Goal: Task Accomplishment & Management: Complete application form

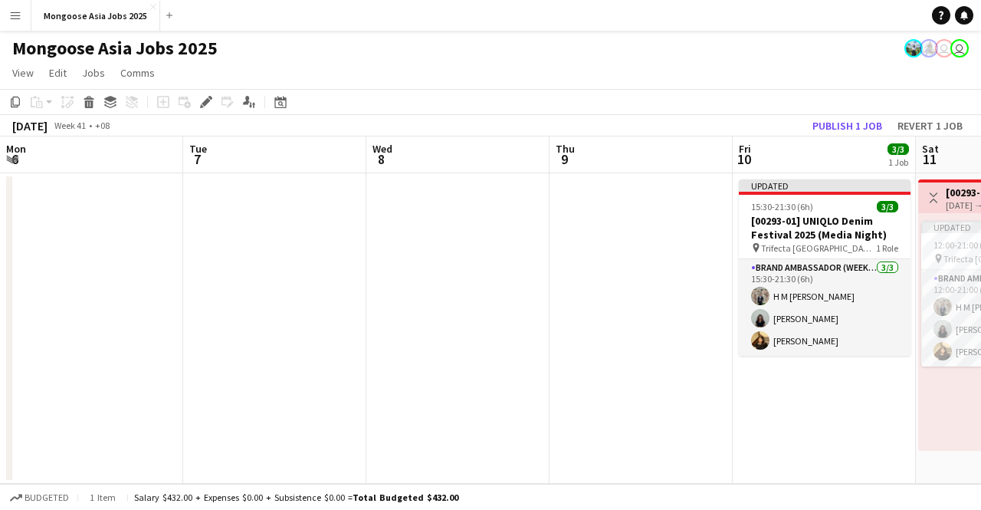
drag, startPoint x: 0, startPoint y: 0, endPoint x: 359, endPoint y: 406, distance: 541.5
click at [733, 406] on app-date-cell "Updated 15:30-21:30 (6h) 3/3 [00293-01] UNIQLO Denim Festival 2025 (Media Night…" at bounding box center [824, 328] width 183 height 310
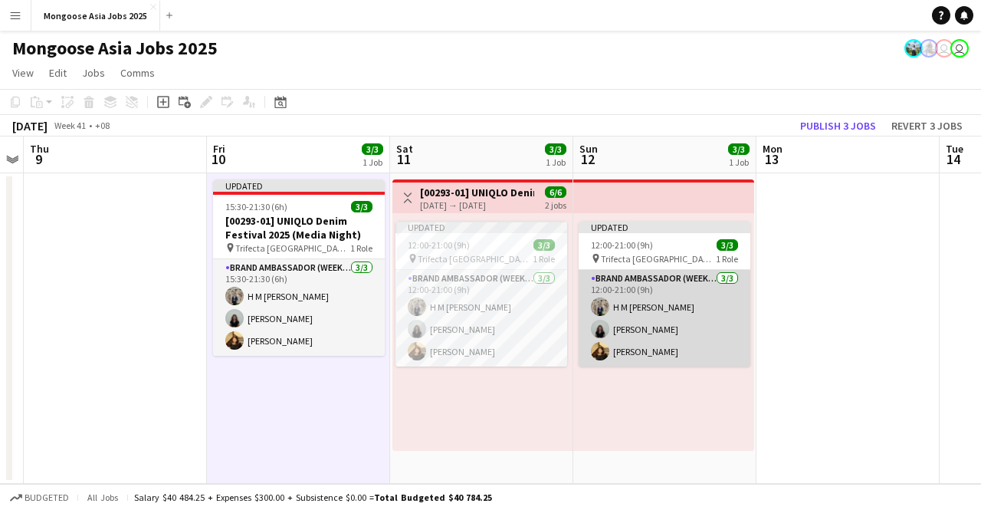
click at [746, 316] on app-card-role "Brand Ambassador (weekend) [DATE] 12:00-21:00 (9h) H M [PERSON_NAME] [PERSON_NA…" at bounding box center [665, 318] width 172 height 97
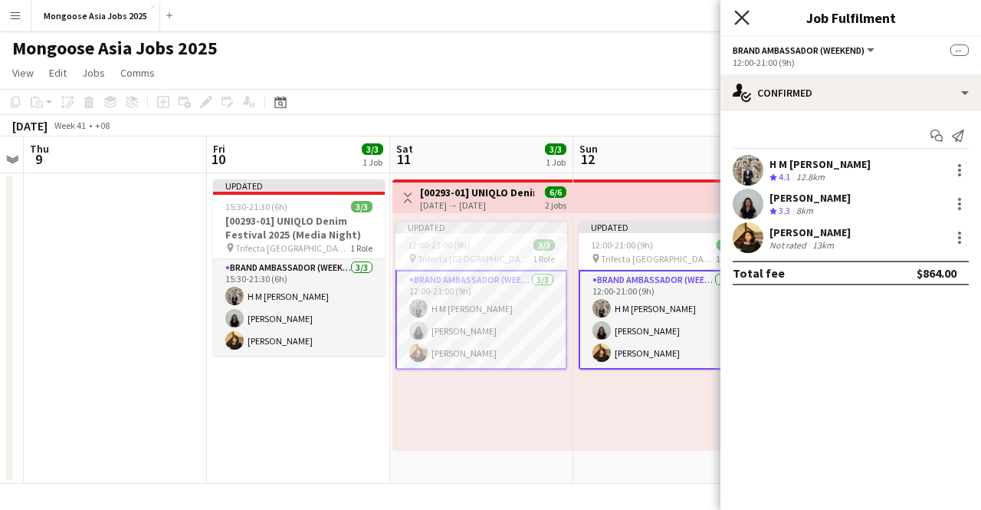
click at [741, 14] on icon "Close pop-in" at bounding box center [741, 17] width 15 height 15
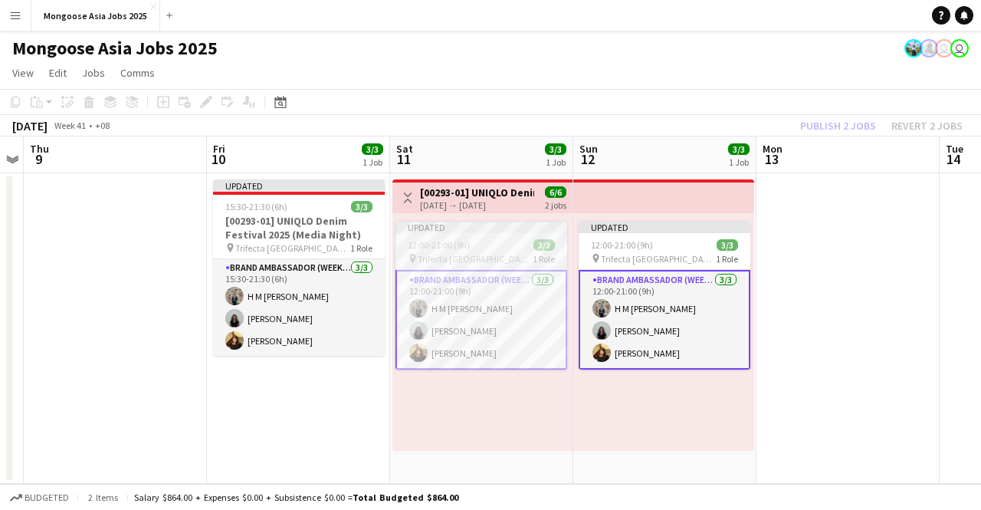
click at [489, 243] on div "12:00-21:00 (9h) 3/3" at bounding box center [482, 244] width 172 height 11
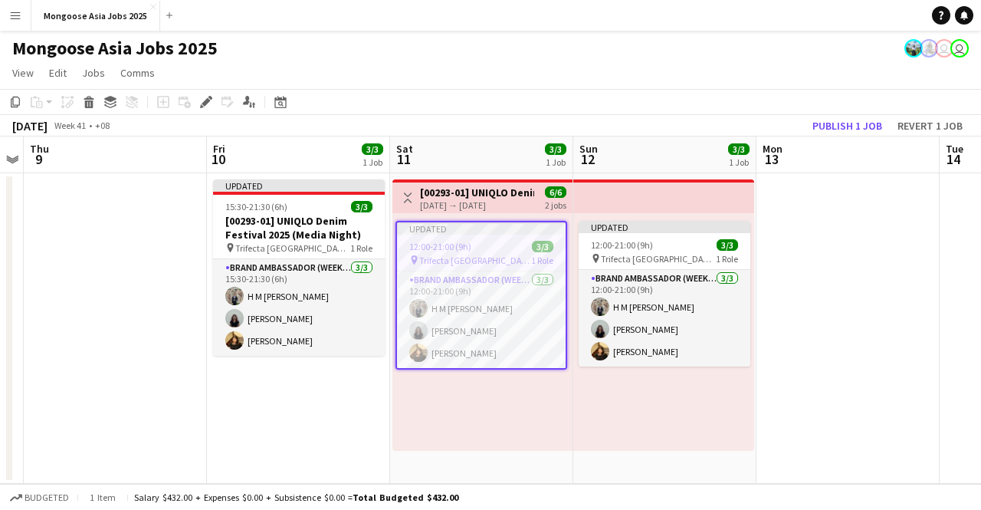
click at [159, 211] on app-date-cell at bounding box center [115, 328] width 183 height 310
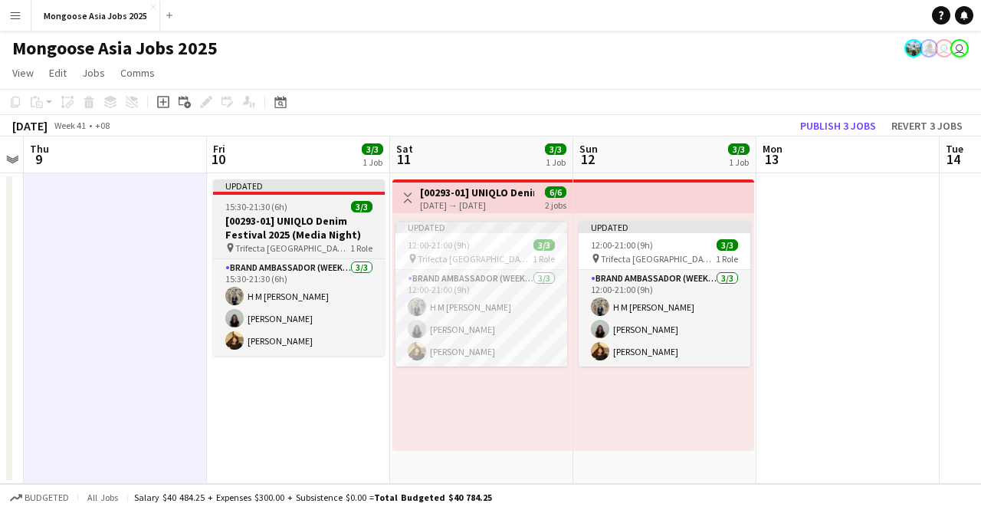
click at [244, 219] on h3 "[00293-01] UNIQLO Denim Festival 2025 (Media Night)" at bounding box center [299, 228] width 172 height 28
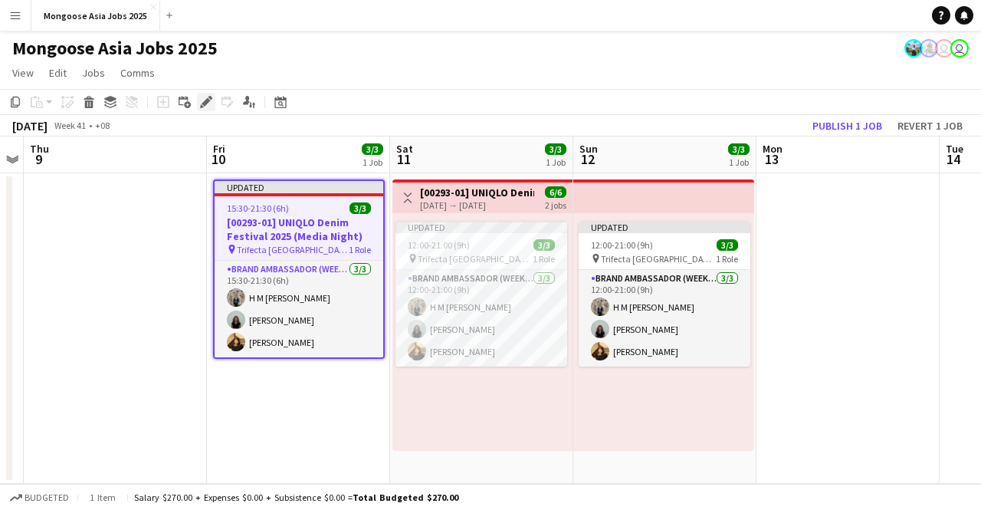
click at [207, 103] on icon at bounding box center [206, 102] width 8 height 8
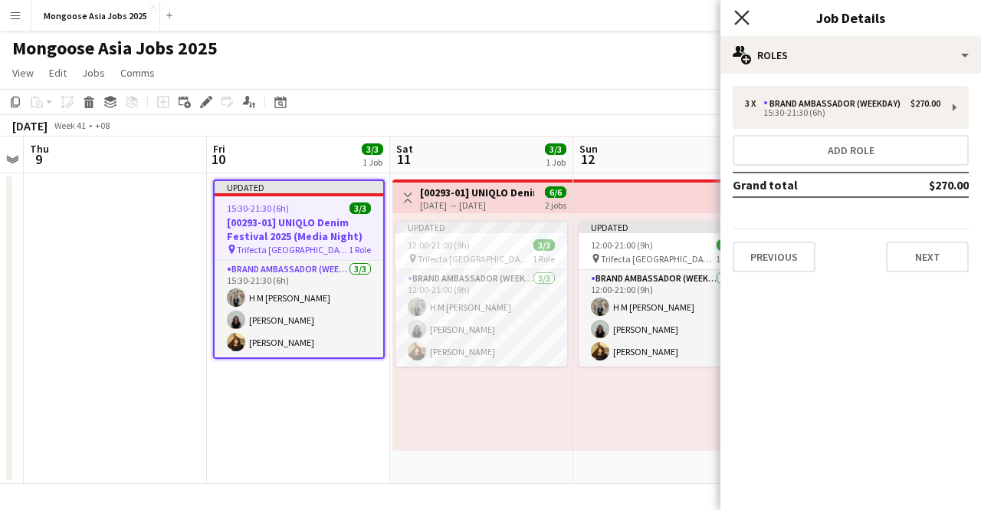
click at [743, 17] on icon at bounding box center [741, 17] width 15 height 15
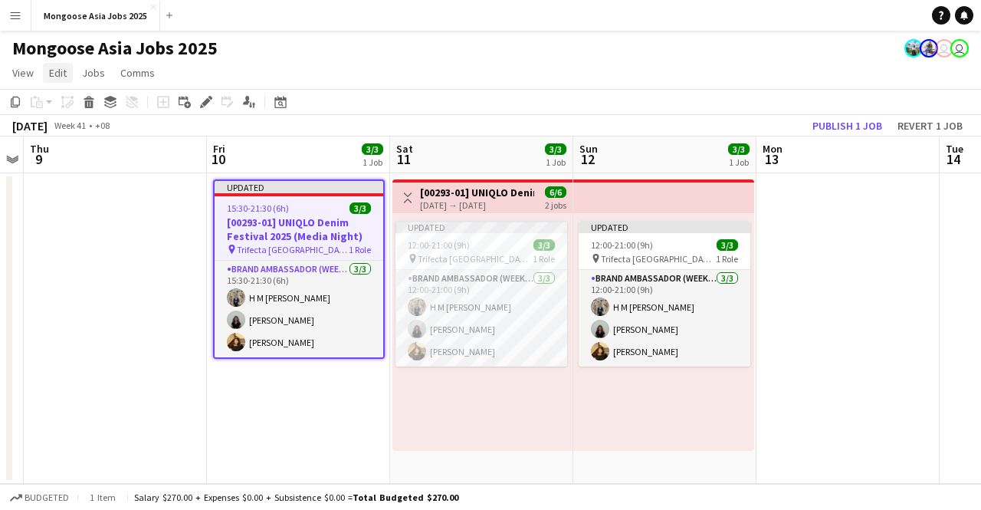
click at [57, 70] on span "Edit" at bounding box center [58, 73] width 18 height 14
click at [78, 108] on span "Copy Ctrl+C" at bounding box center [81, 106] width 51 height 14
click at [281, 100] on icon "Date picker" at bounding box center [280, 102] width 12 height 12
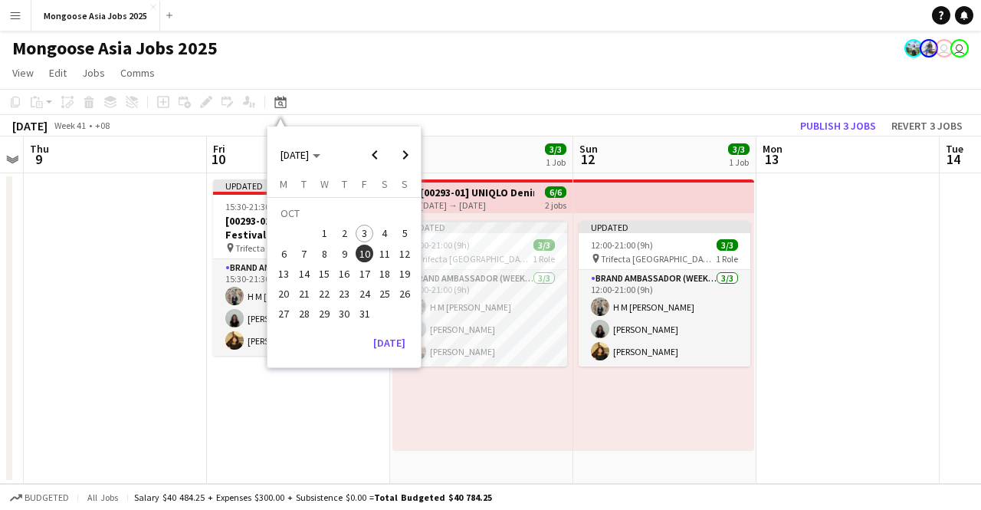
click at [307, 254] on span "7" at bounding box center [304, 254] width 18 height 18
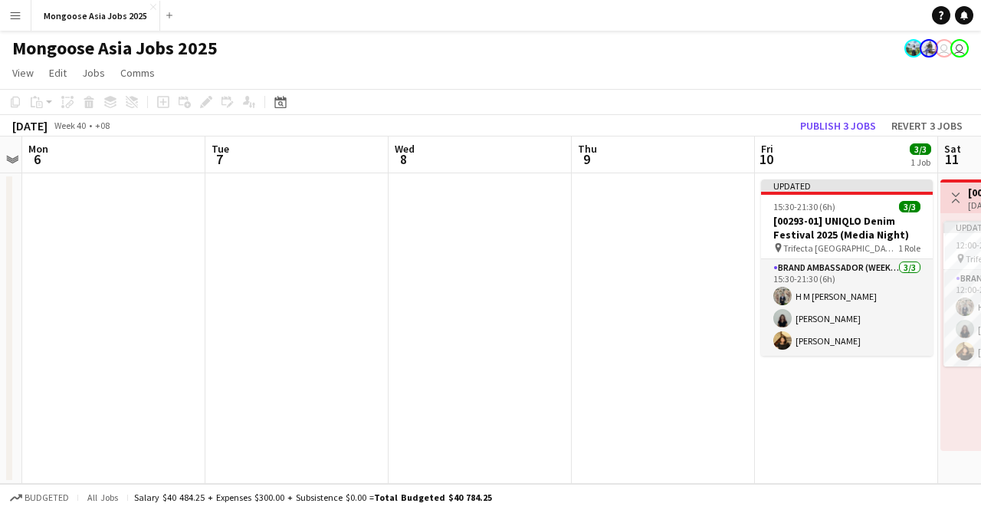
click at [324, 246] on app-date-cell at bounding box center [296, 328] width 183 height 310
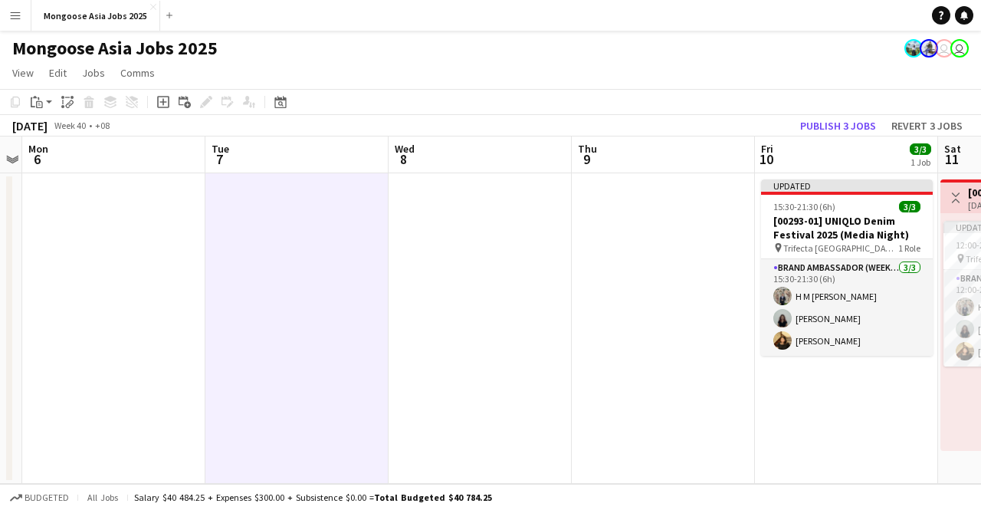
drag, startPoint x: 324, startPoint y: 246, endPoint x: 293, endPoint y: 225, distance: 37.0
click at [293, 225] on app-date-cell at bounding box center [296, 328] width 183 height 310
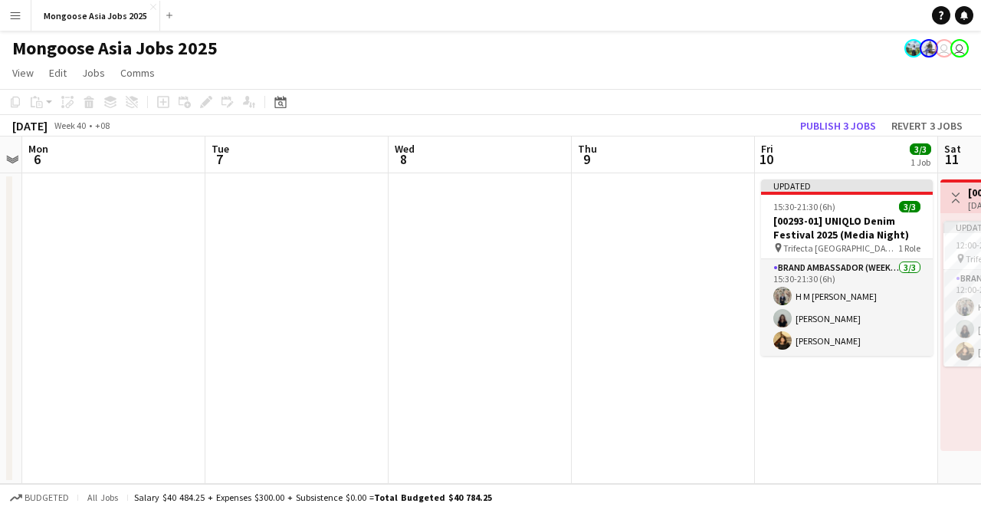
click at [283, 221] on app-date-cell at bounding box center [296, 328] width 183 height 310
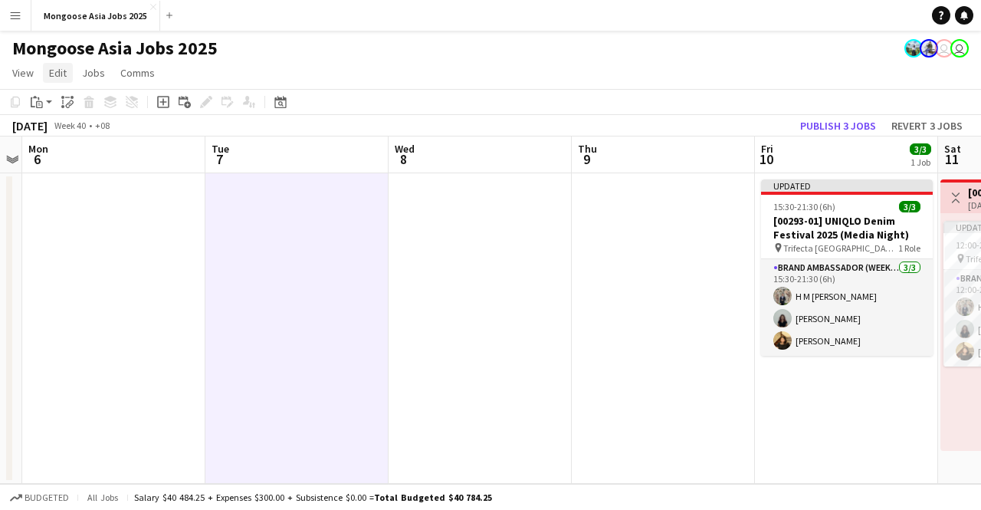
click at [57, 71] on span "Edit" at bounding box center [58, 73] width 18 height 14
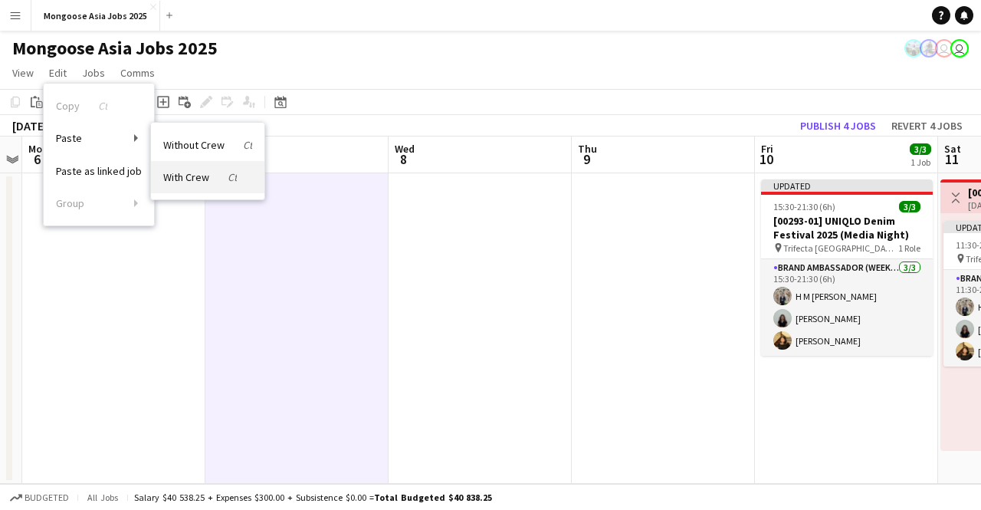
click at [195, 173] on span "With Crew Ctrl+Shift+V" at bounding box center [200, 177] width 74 height 14
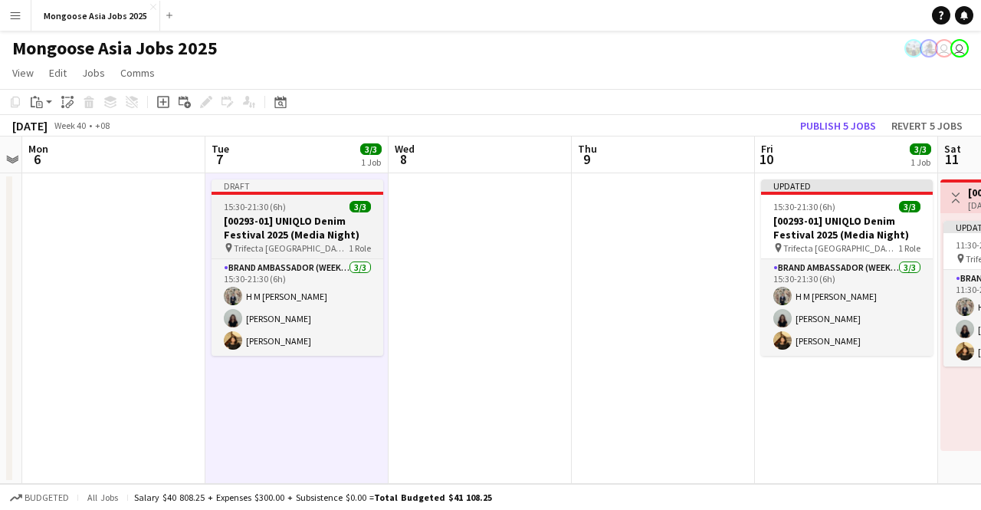
drag, startPoint x: 297, startPoint y: 218, endPoint x: 278, endPoint y: 222, distance: 19.5
click at [278, 222] on h3 "[00293-01] UNIQLO Denim Festival 2025 (Media Night)" at bounding box center [298, 228] width 172 height 28
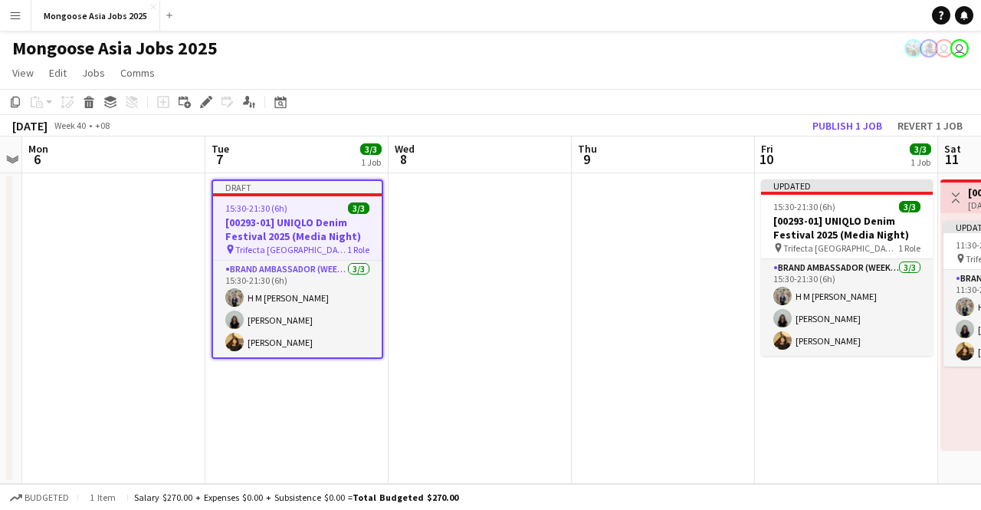
click at [308, 221] on h3 "[00293-01] UNIQLO Denim Festival 2025 (Media Night)" at bounding box center [297, 229] width 169 height 28
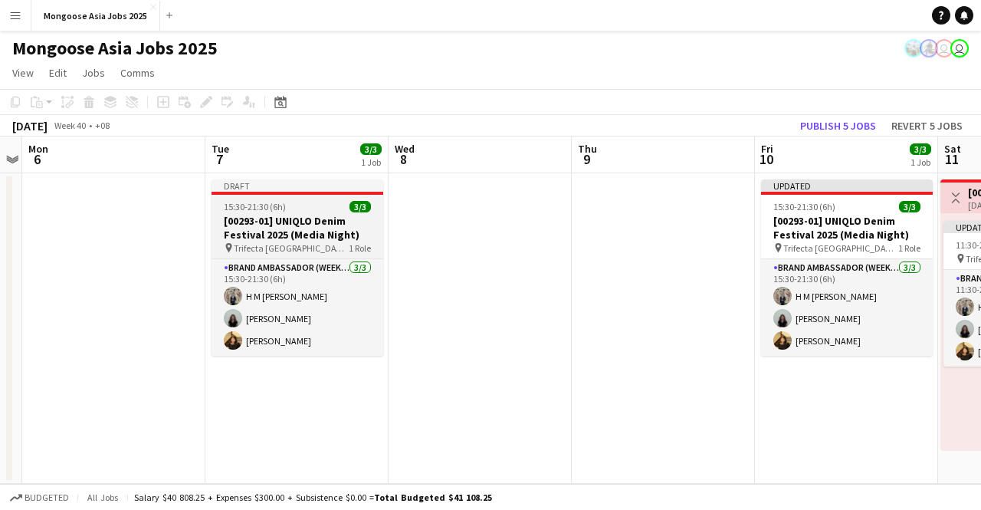
click at [320, 225] on h3 "[00293-01] UNIQLO Denim Festival 2025 (Media Night)" at bounding box center [298, 228] width 172 height 28
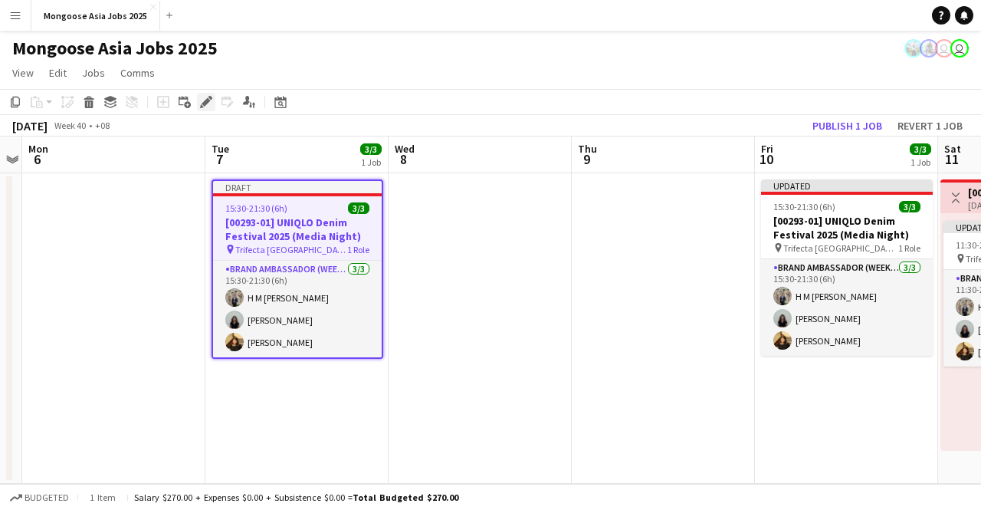
click at [205, 100] on icon at bounding box center [206, 102] width 8 height 8
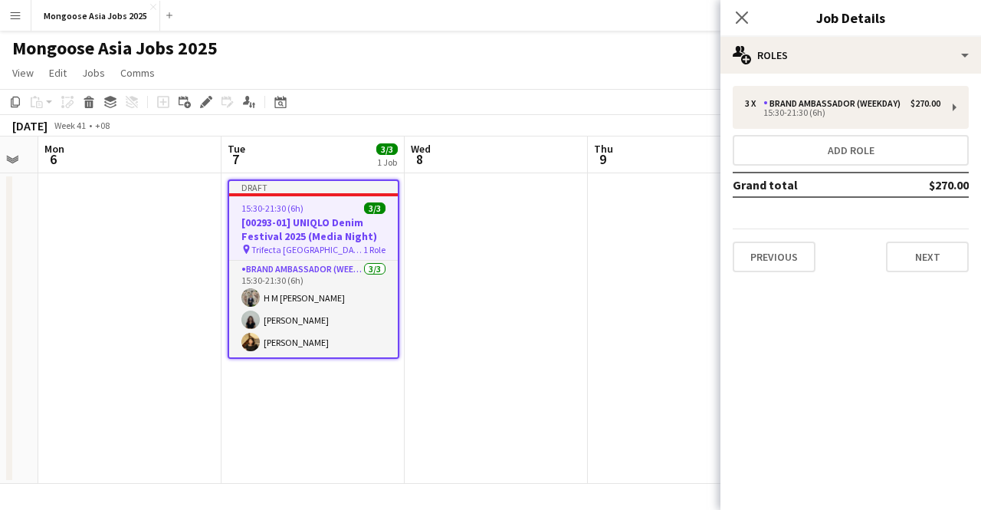
scroll to position [0, 485]
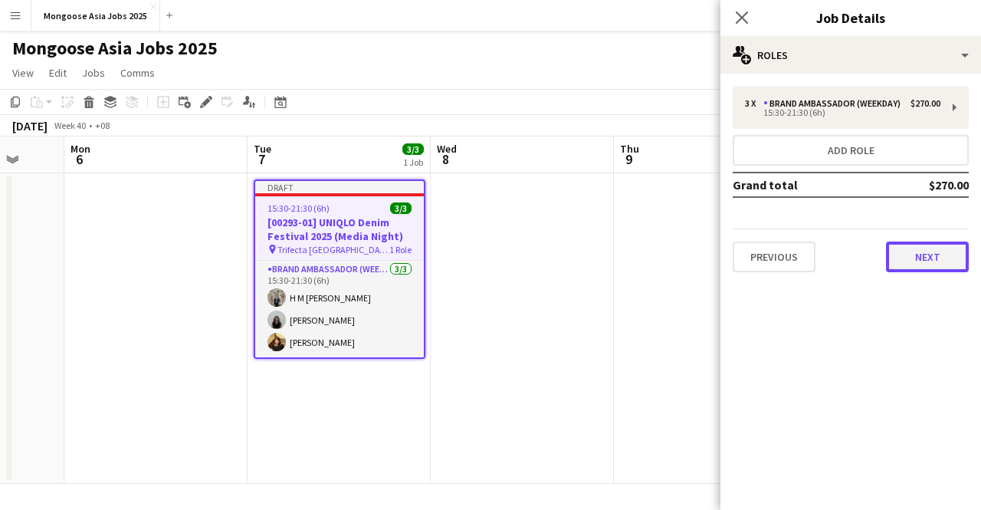
click at [925, 258] on button "Next" at bounding box center [927, 256] width 83 height 31
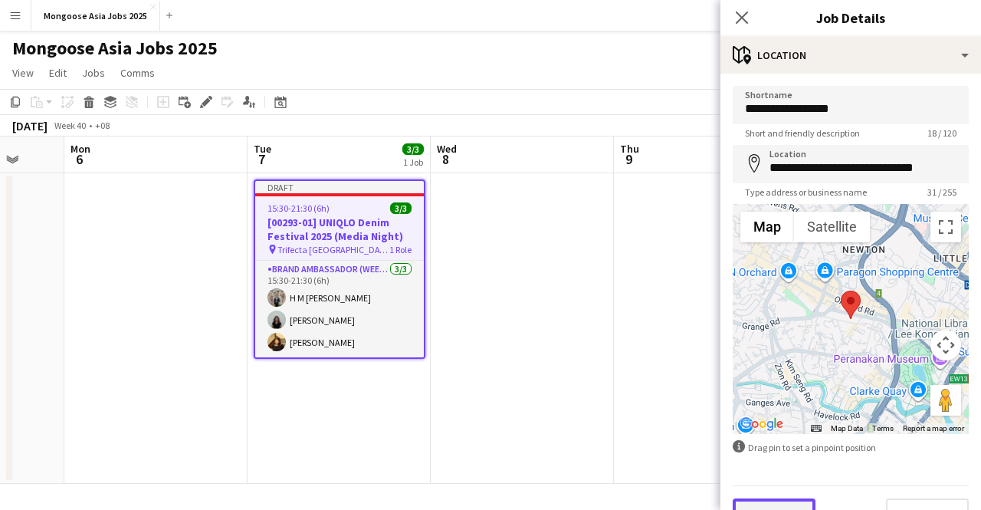
click at [772, 499] on button "Previous" at bounding box center [774, 513] width 83 height 31
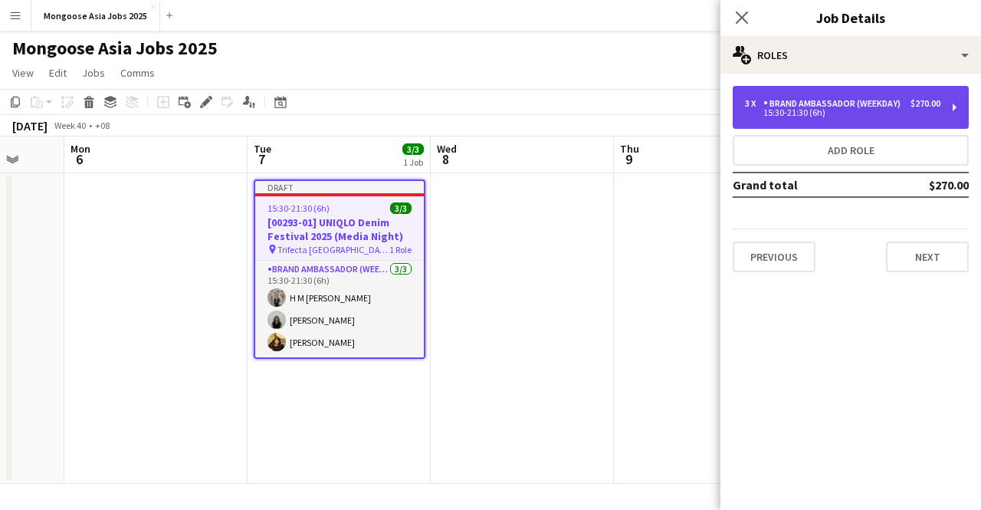
click at [923, 109] on div "3 x Brand Ambassador (weekday) $270.00" at bounding box center [842, 103] width 195 height 11
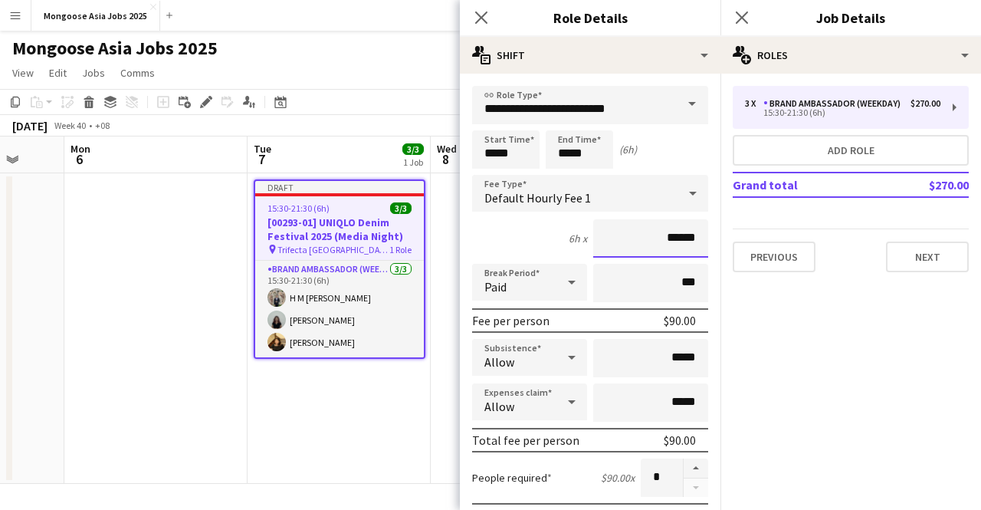
drag, startPoint x: 665, startPoint y: 232, endPoint x: 663, endPoint y: 109, distance: 123.4
click at [676, 100] on span at bounding box center [692, 104] width 32 height 37
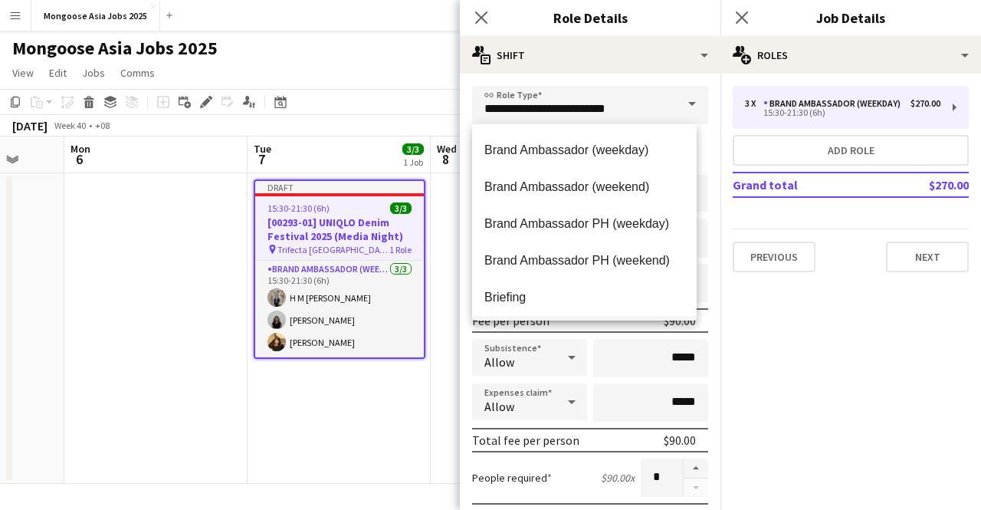
scroll to position [73, 0]
click at [570, 291] on span "Briefing" at bounding box center [585, 296] width 200 height 15
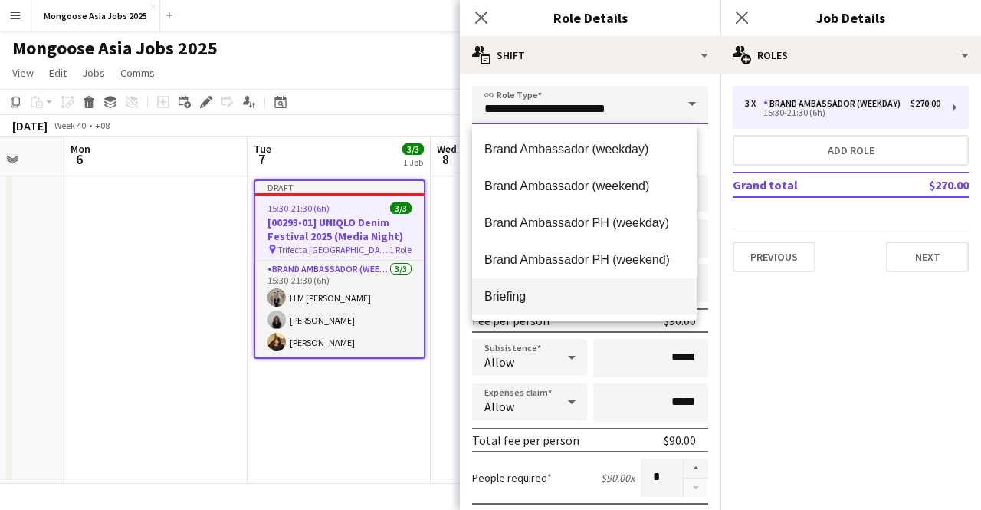
type input "********"
type input "******"
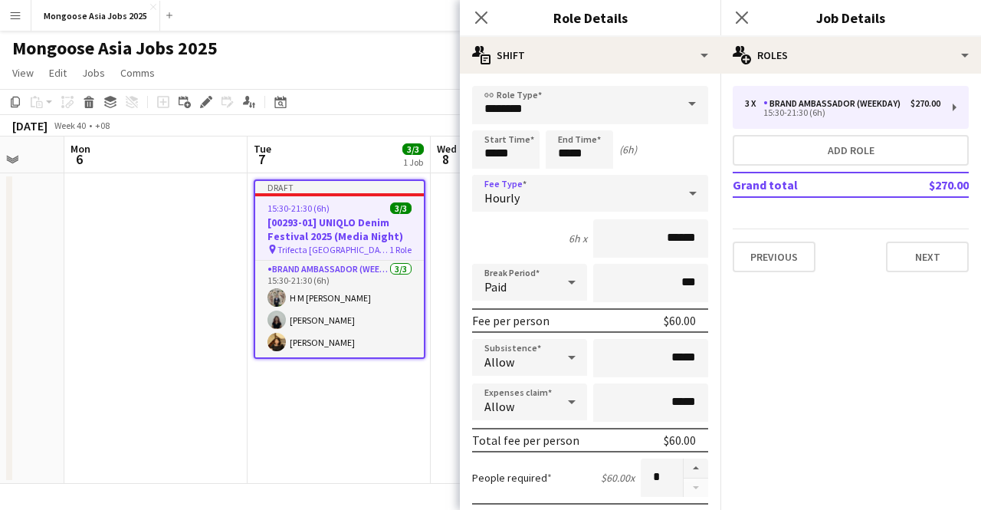
click at [655, 191] on div "Hourly" at bounding box center [574, 193] width 205 height 37
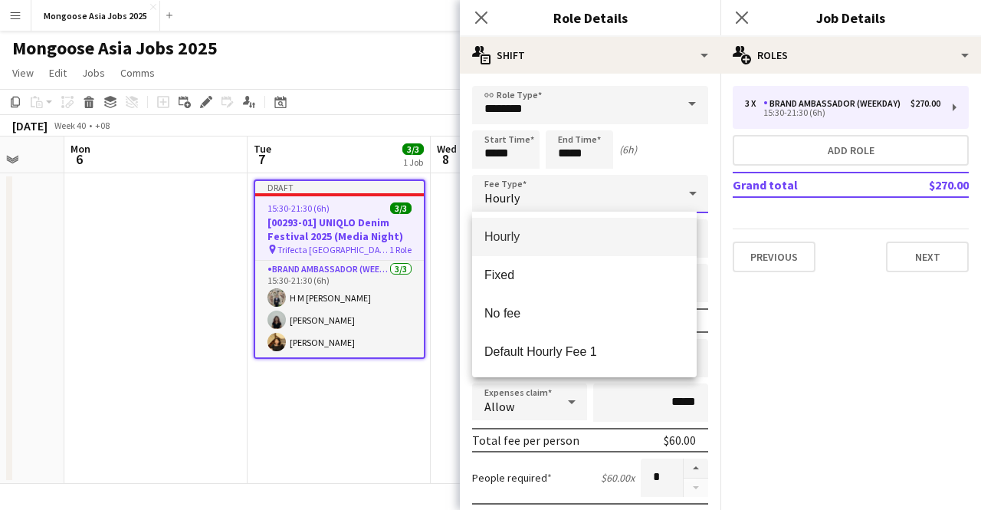
click at [503, 140] on div at bounding box center [490, 255] width 981 height 510
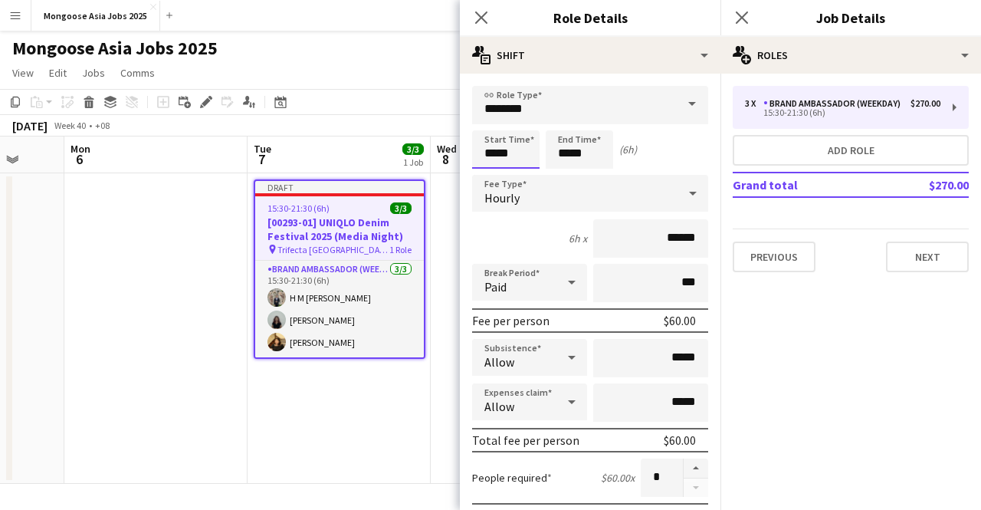
click at [508, 148] on input "*****" at bounding box center [505, 149] width 67 height 38
click at [492, 176] on div at bounding box center [490, 176] width 31 height 15
click at [530, 176] on div at bounding box center [521, 176] width 31 height 15
type input "*****"
click at [527, 176] on div at bounding box center [521, 176] width 31 height 15
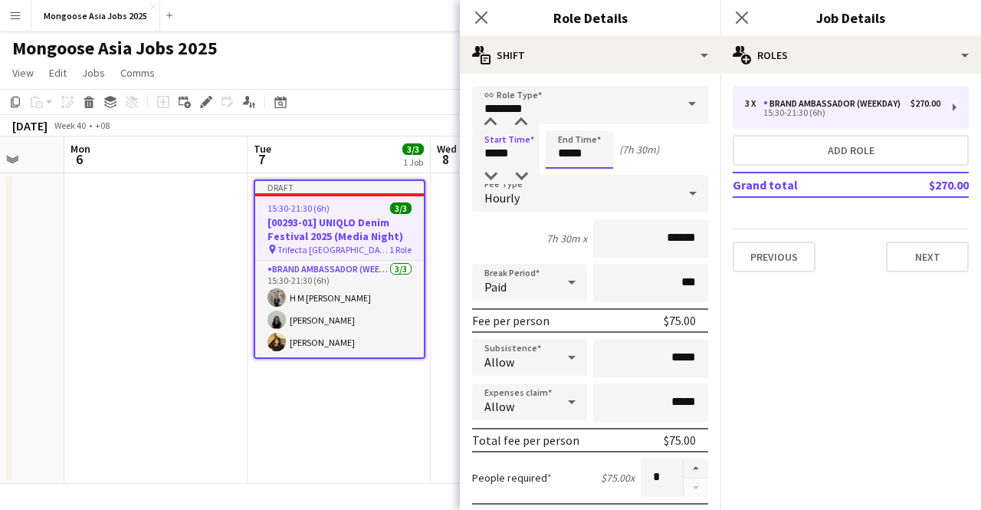
click at [580, 160] on input "*****" at bounding box center [579, 149] width 67 height 38
click at [570, 177] on div at bounding box center [564, 176] width 31 height 15
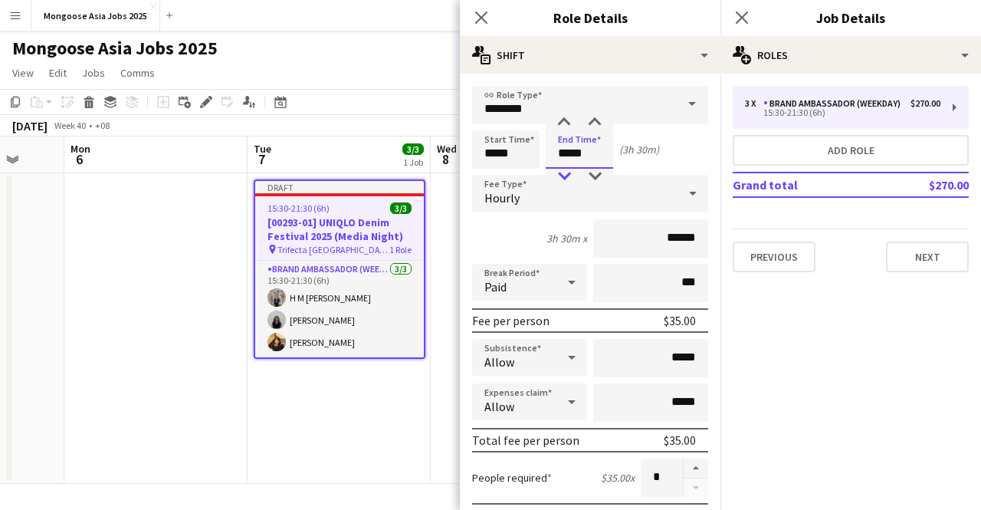
click at [570, 177] on div at bounding box center [564, 176] width 31 height 15
click at [567, 176] on div at bounding box center [564, 176] width 31 height 15
click at [570, 124] on div at bounding box center [564, 122] width 31 height 15
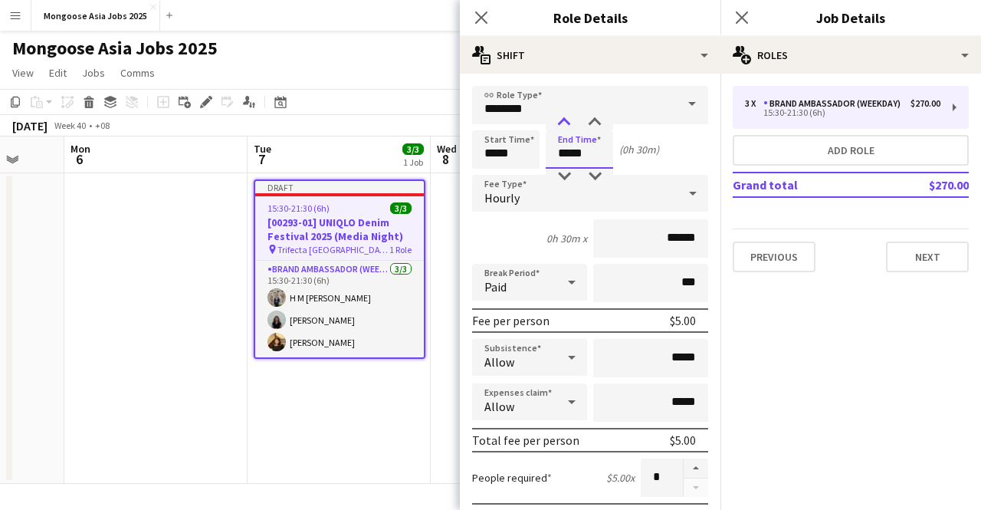
click at [570, 124] on div at bounding box center [564, 122] width 31 height 15
click at [593, 176] on div at bounding box center [595, 176] width 31 height 15
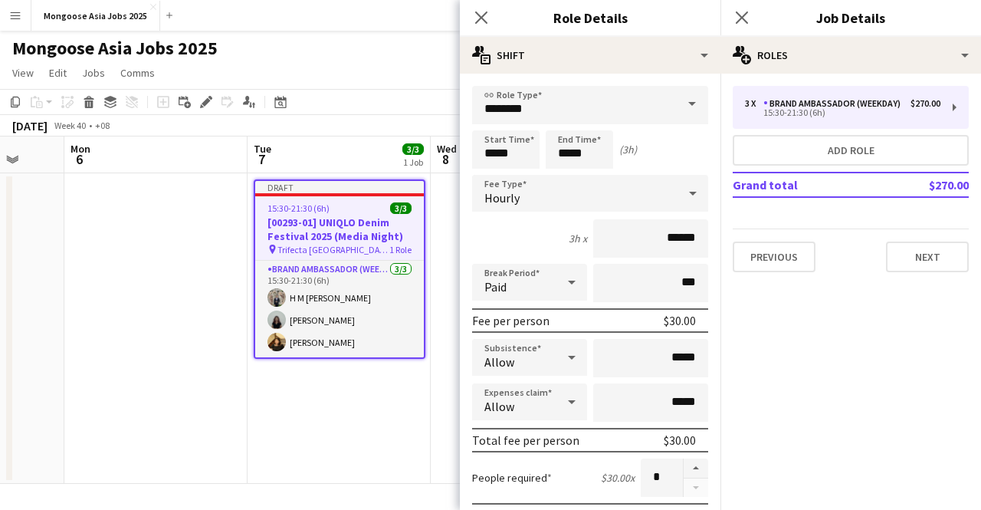
click at [659, 168] on div "Start Time ***** End Time ***** (3h)" at bounding box center [590, 149] width 236 height 38
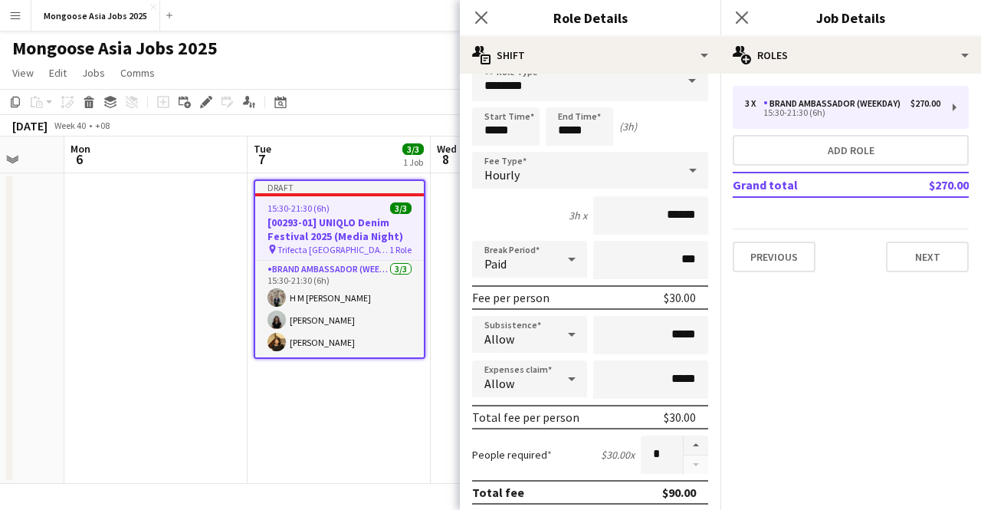
scroll to position [0, 0]
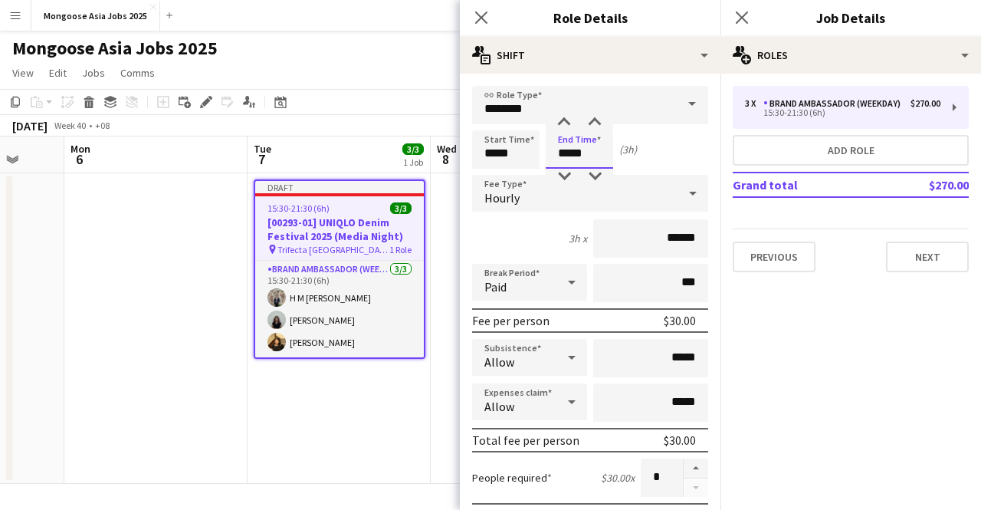
click at [590, 145] on input "*****" at bounding box center [579, 149] width 67 height 38
click at [597, 171] on div at bounding box center [595, 176] width 31 height 15
type input "*****"
click at [589, 119] on div at bounding box center [595, 122] width 31 height 15
click at [504, 151] on input "*****" at bounding box center [505, 149] width 67 height 38
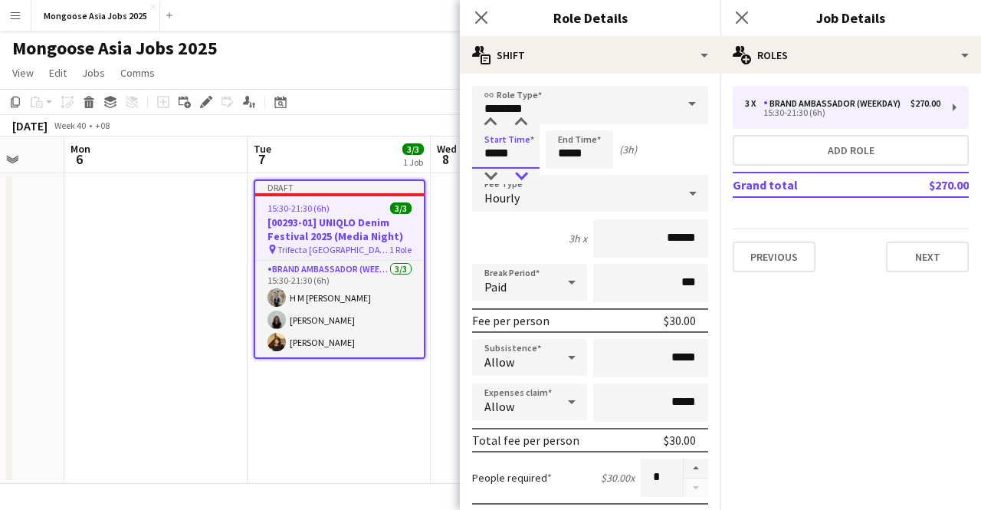
click at [519, 179] on div at bounding box center [521, 176] width 31 height 15
click at [493, 172] on div at bounding box center [490, 176] width 31 height 15
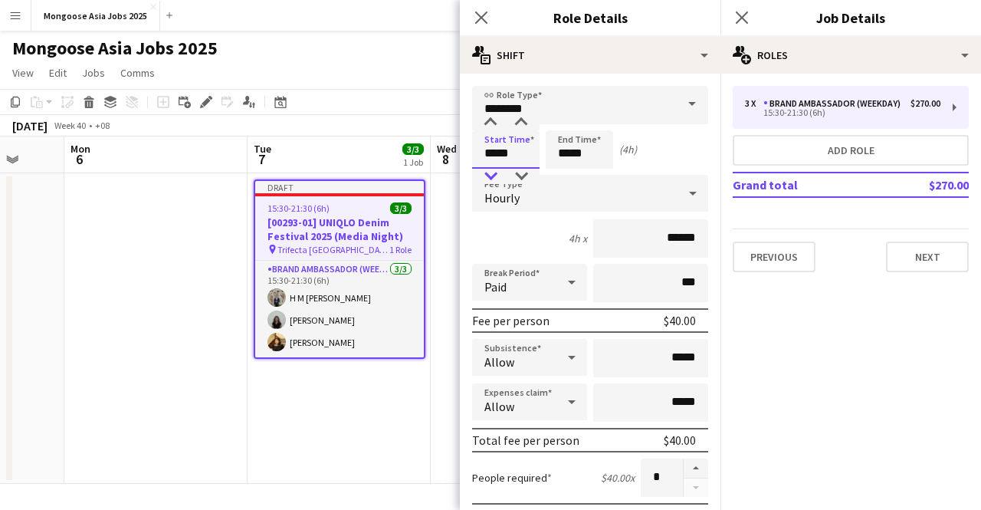
click at [493, 172] on div at bounding box center [490, 176] width 31 height 15
click at [491, 121] on div at bounding box center [490, 122] width 31 height 15
type input "*****"
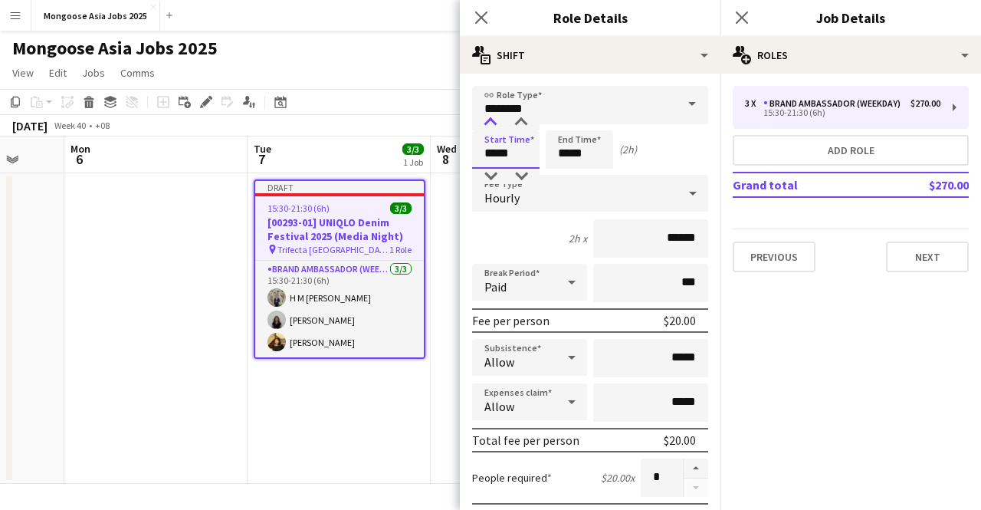
click at [491, 121] on div at bounding box center [490, 122] width 31 height 15
click at [803, 329] on mat-expansion-panel "pencil3 General details 3 x Brand Ambassador (weekday) $270.00 15:30-21:30 (6h)…" at bounding box center [851, 292] width 261 height 436
click at [946, 268] on button "Next" at bounding box center [927, 256] width 83 height 31
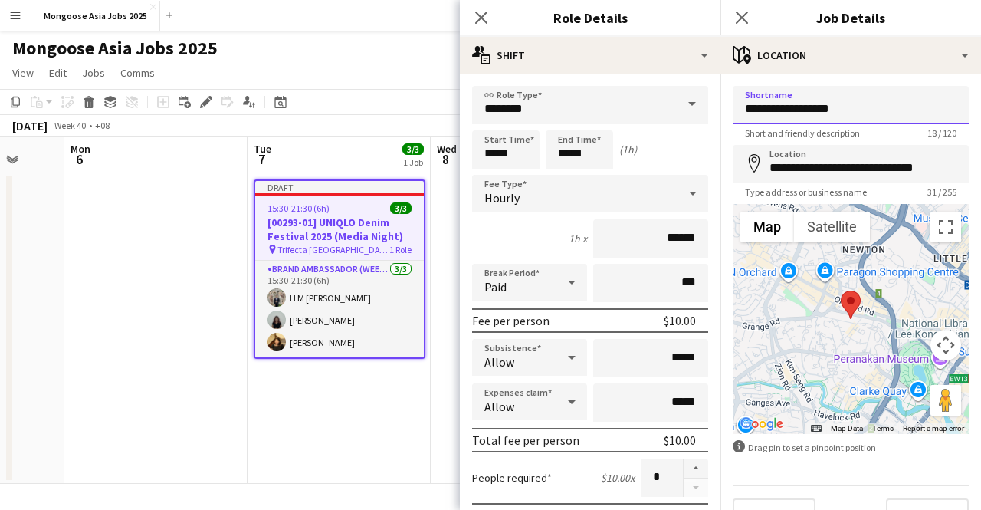
click at [818, 106] on input "**********" at bounding box center [851, 105] width 236 height 38
click at [897, 115] on input "**********" at bounding box center [851, 105] width 236 height 38
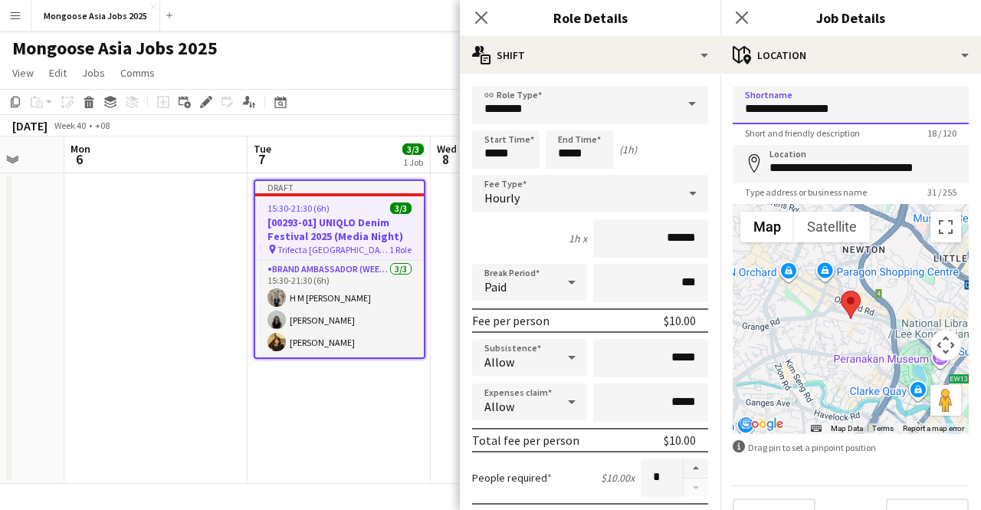
click at [822, 108] on input "**********" at bounding box center [851, 105] width 236 height 38
click at [823, 110] on input "**********" at bounding box center [851, 105] width 236 height 38
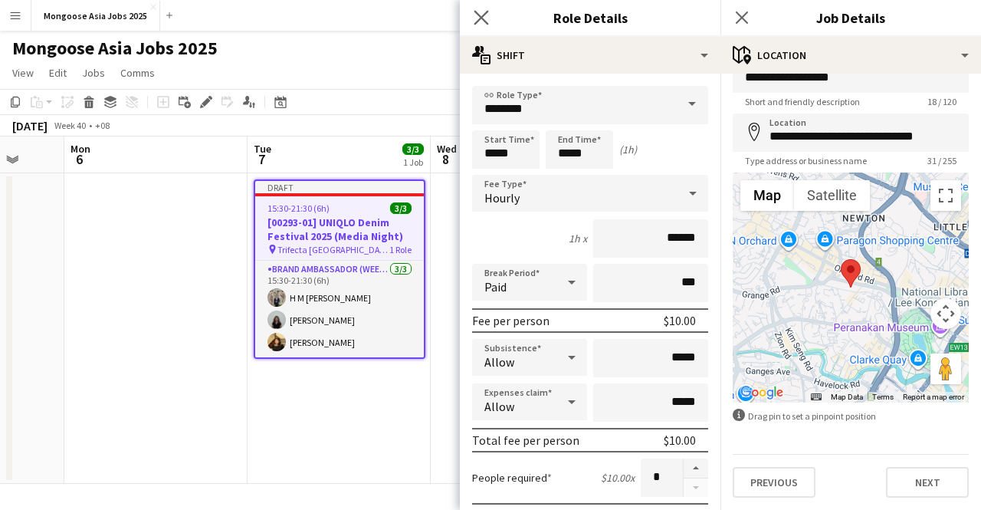
click at [491, 19] on app-icon "Close pop-in" at bounding box center [482, 18] width 22 height 22
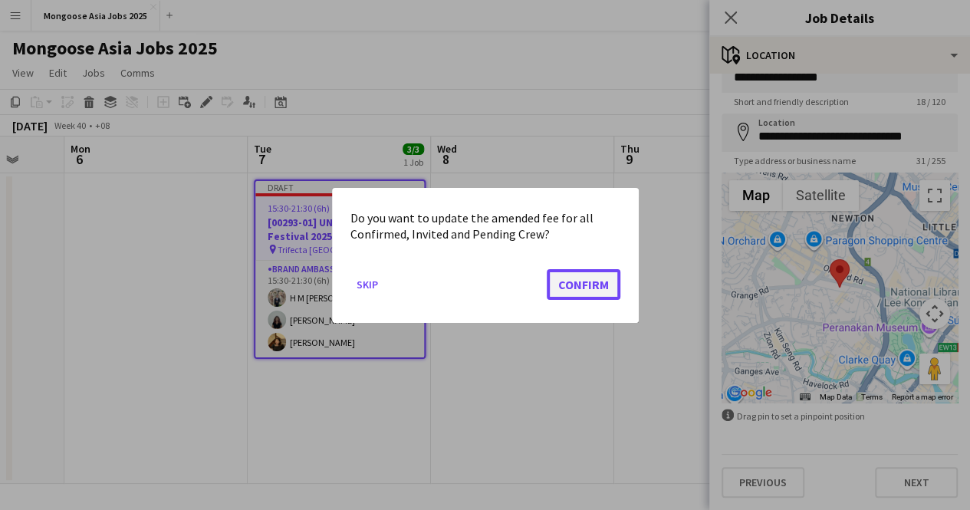
click at [589, 286] on button "Confirm" at bounding box center [584, 283] width 74 height 31
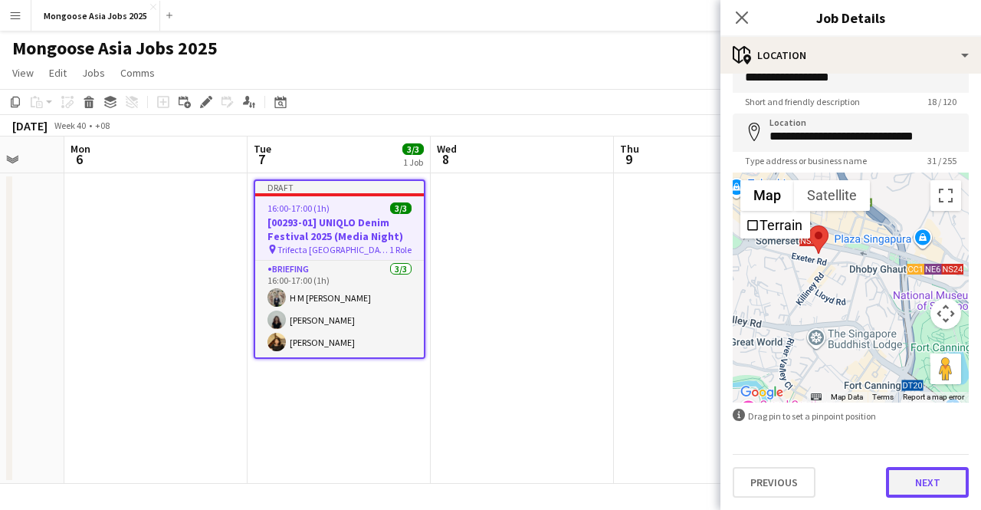
click at [910, 473] on button "Next" at bounding box center [927, 482] width 83 height 31
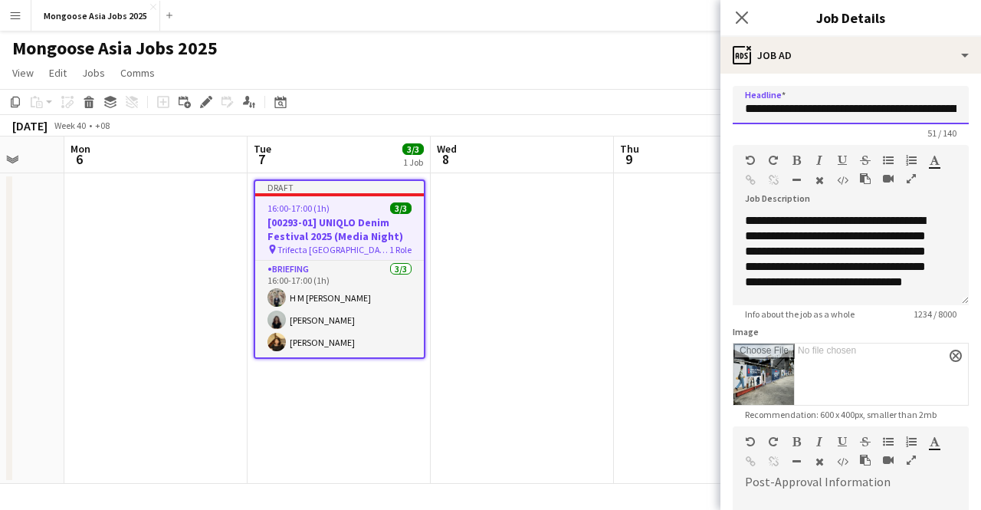
click at [843, 108] on input "**********" at bounding box center [851, 105] width 236 height 38
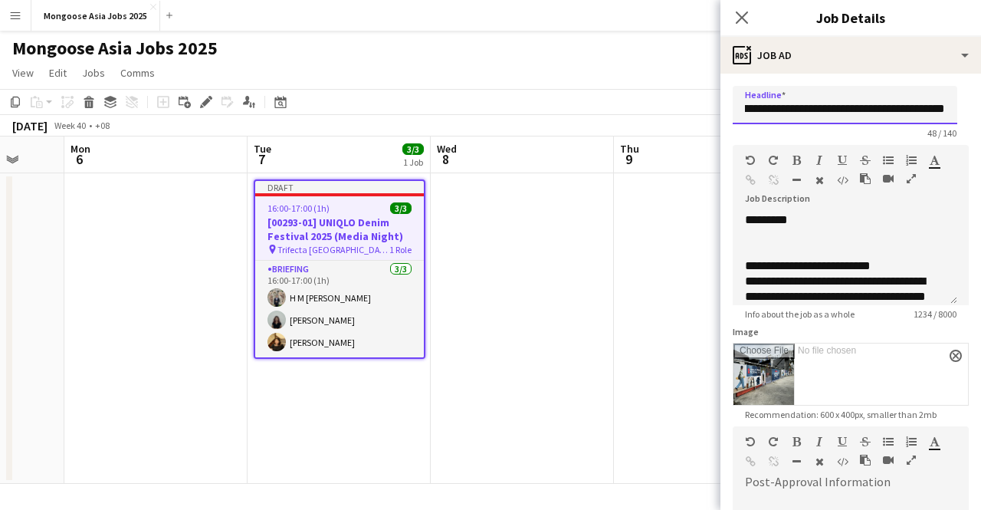
scroll to position [562, 0]
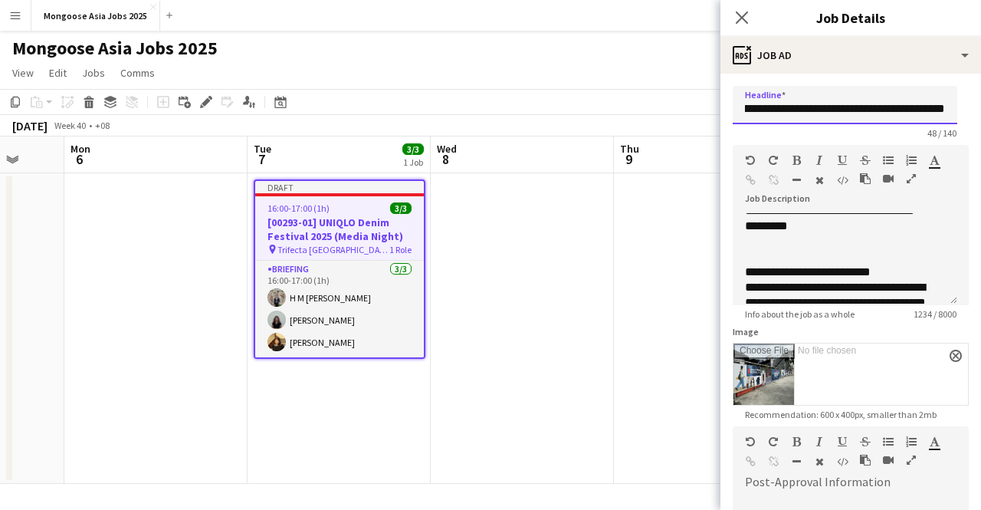
type input "**********"
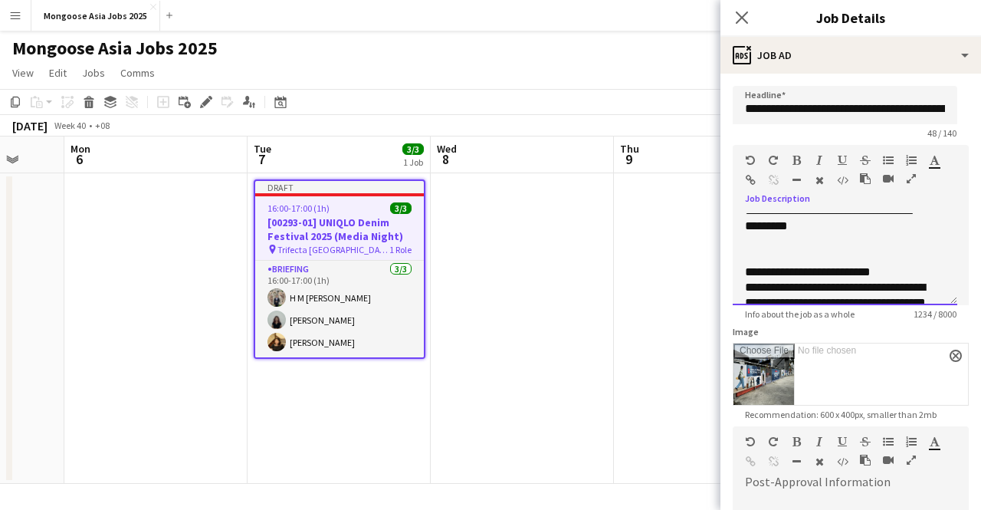
scroll to position [30, 0]
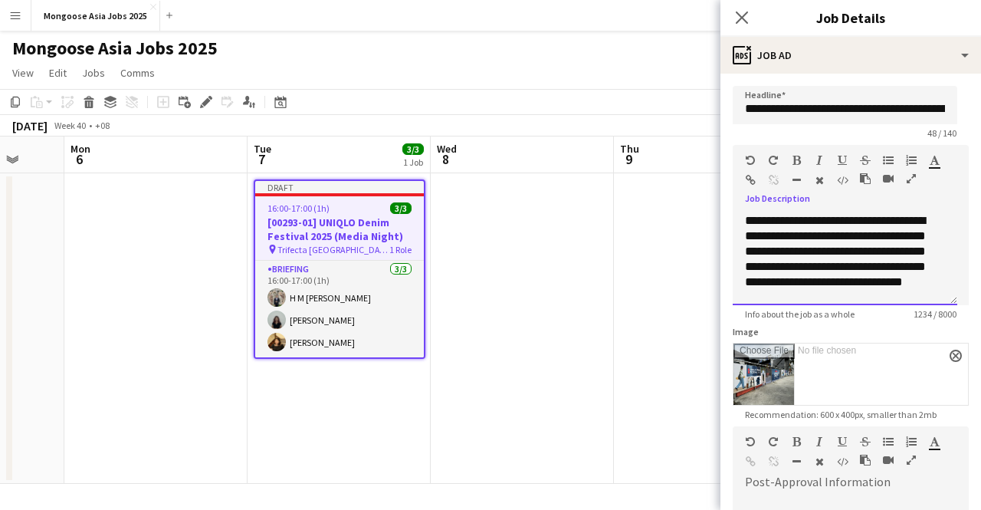
drag, startPoint x: 784, startPoint y: 258, endPoint x: 717, endPoint y: 103, distance: 168.6
click at [717, 103] on body "Menu Boards Boards Boards All jobs Status Workforce Workforce My Workforce Recr…" at bounding box center [490, 255] width 981 height 510
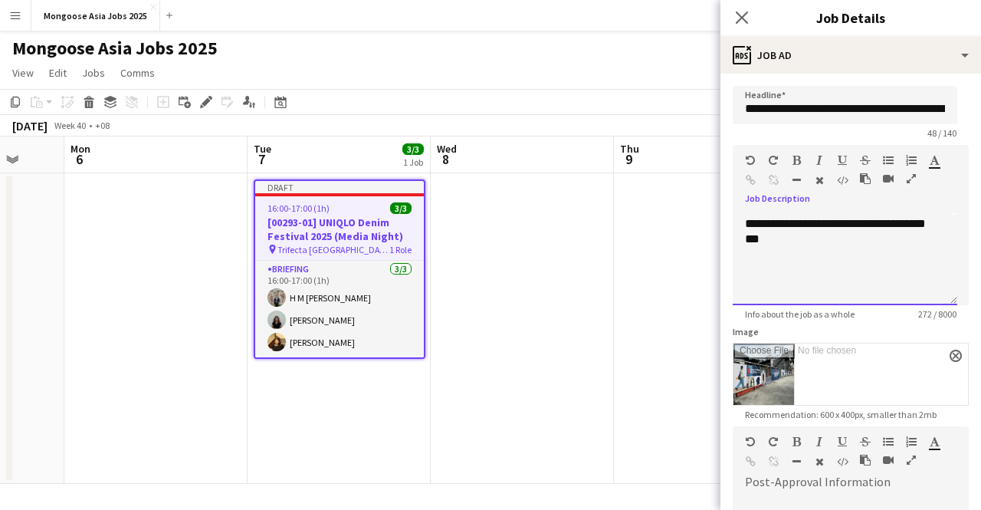
scroll to position [84, 0]
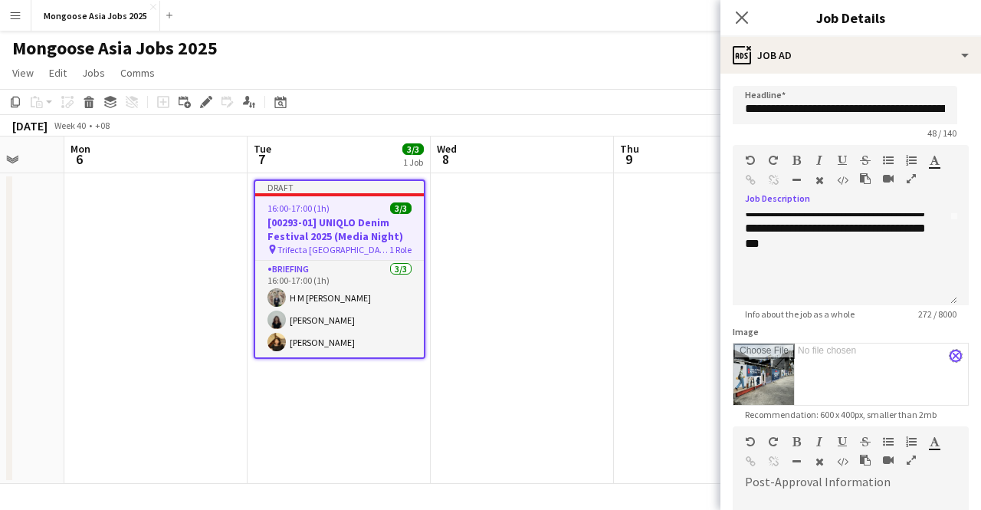
click at [951, 353] on app-icon "close" at bounding box center [955, 356] width 9 height 6
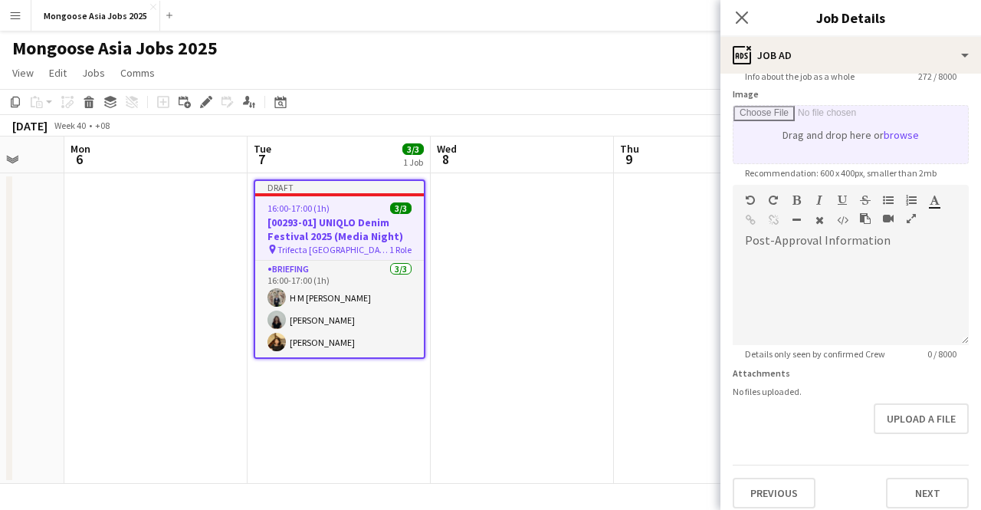
scroll to position [241, 0]
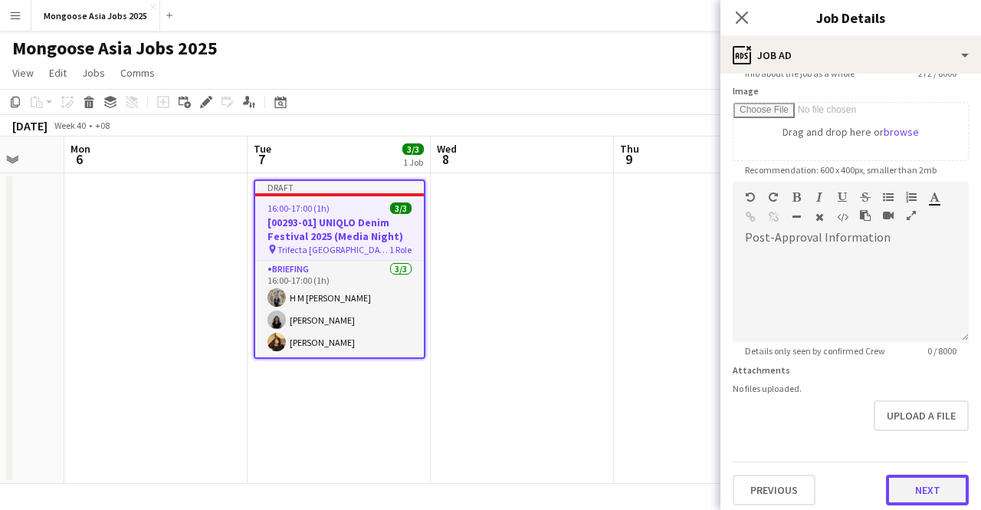
click at [912, 486] on button "Next" at bounding box center [927, 490] width 83 height 31
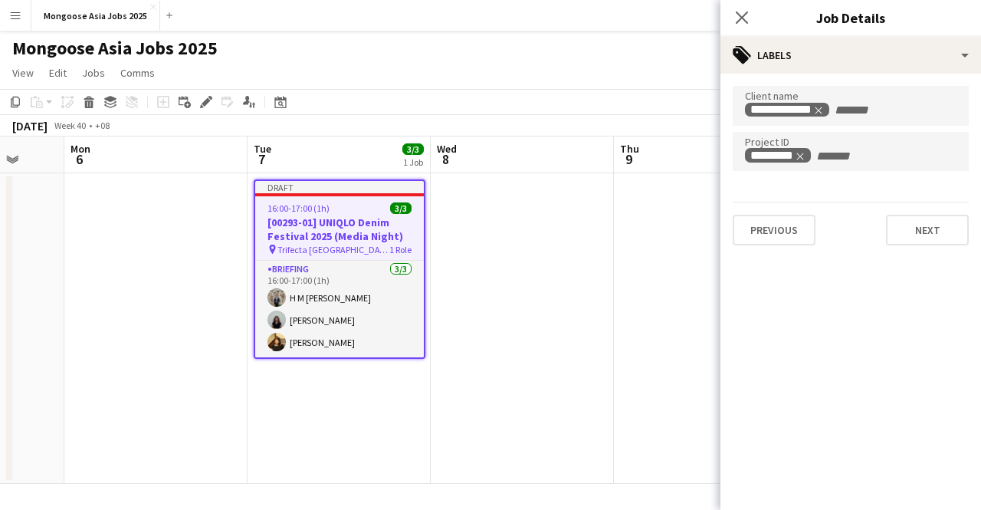
scroll to position [0, 0]
click at [917, 227] on button "Next" at bounding box center [927, 230] width 83 height 31
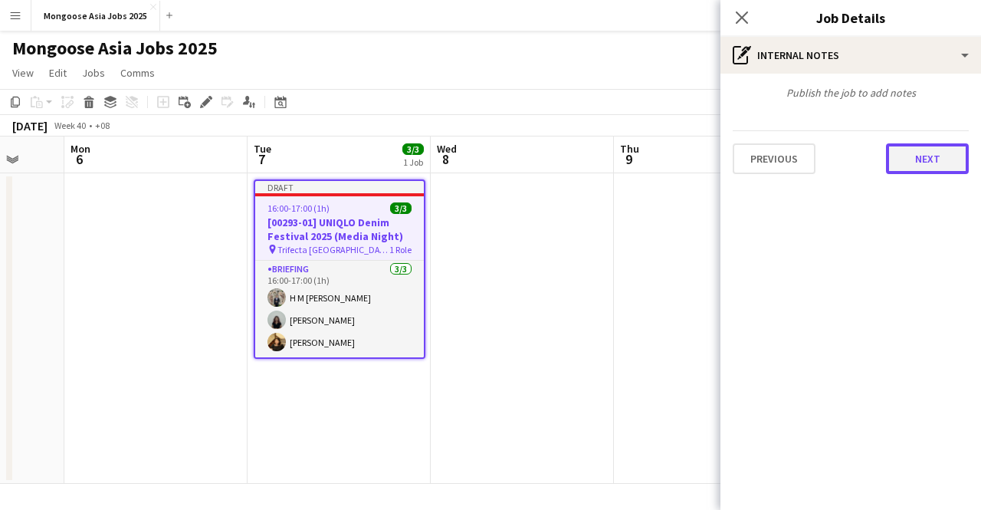
click at [920, 166] on button "Next" at bounding box center [927, 158] width 83 height 31
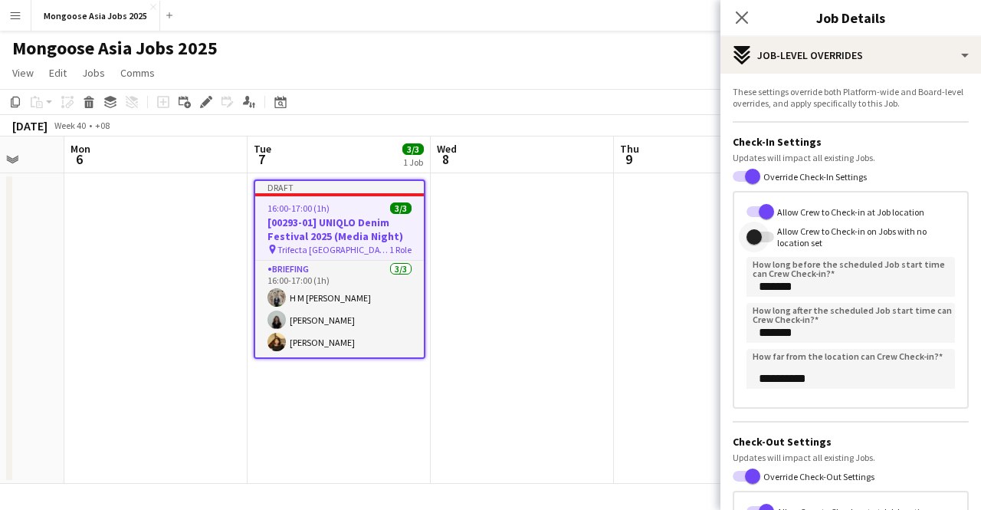
click at [754, 237] on span "button" at bounding box center [754, 236] width 15 height 15
click at [754, 237] on span "button" at bounding box center [766, 237] width 31 height 31
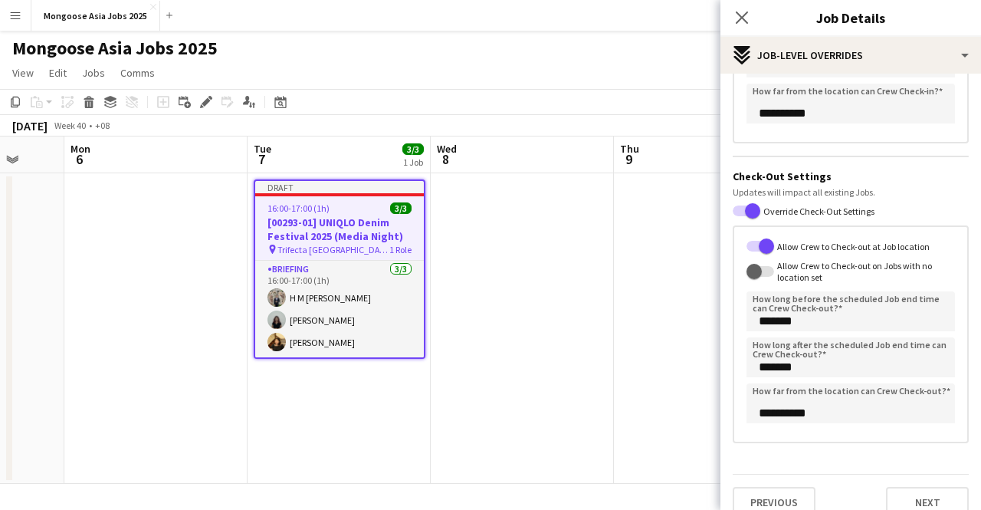
scroll to position [286, 0]
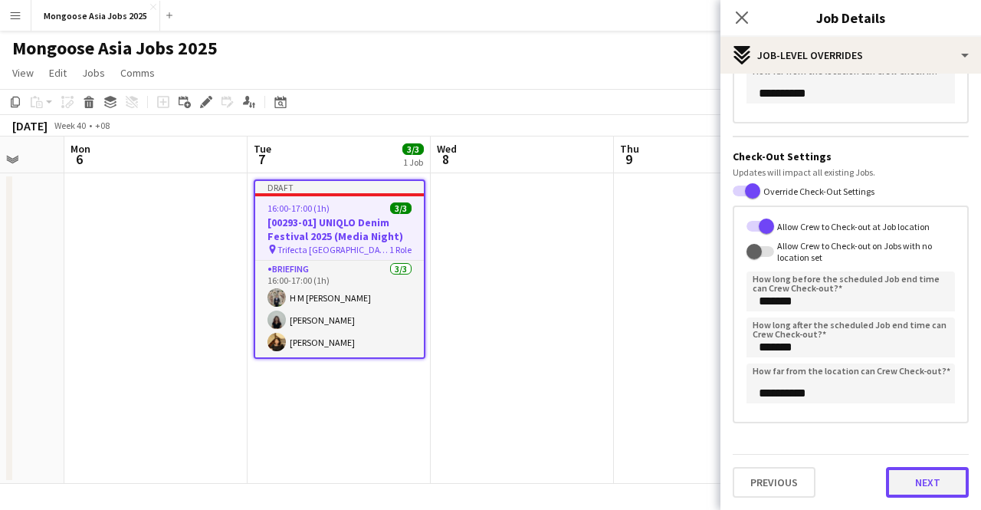
click at [922, 493] on button "Next" at bounding box center [927, 482] width 83 height 31
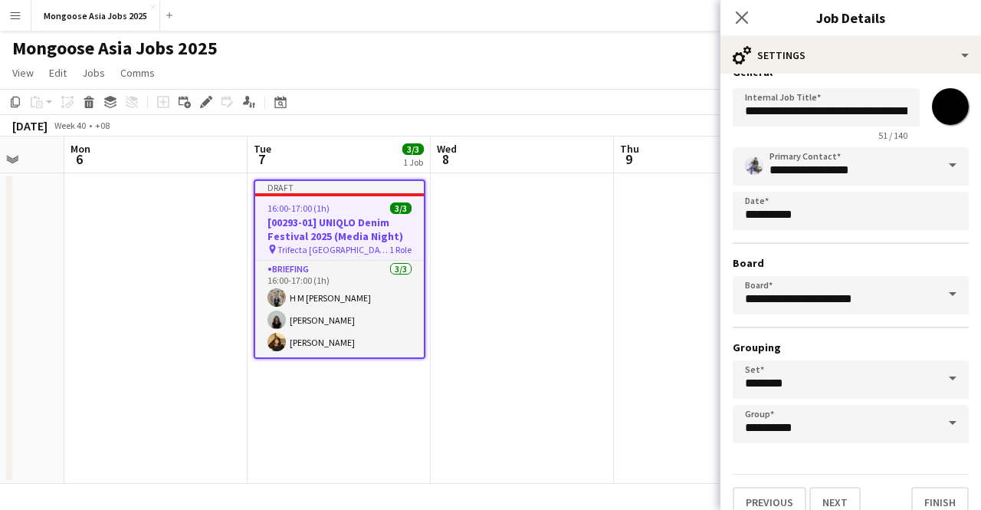
scroll to position [40, 0]
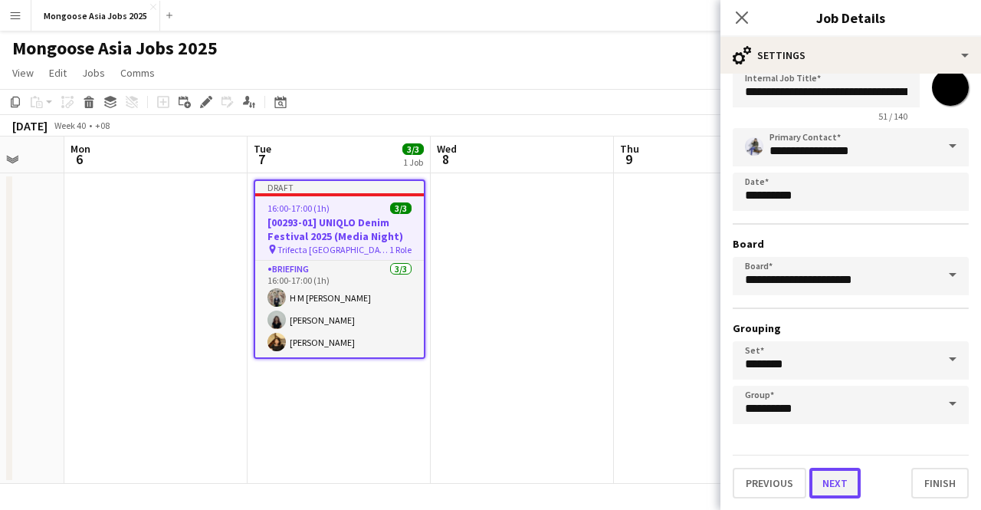
click at [834, 481] on button "Next" at bounding box center [835, 483] width 51 height 31
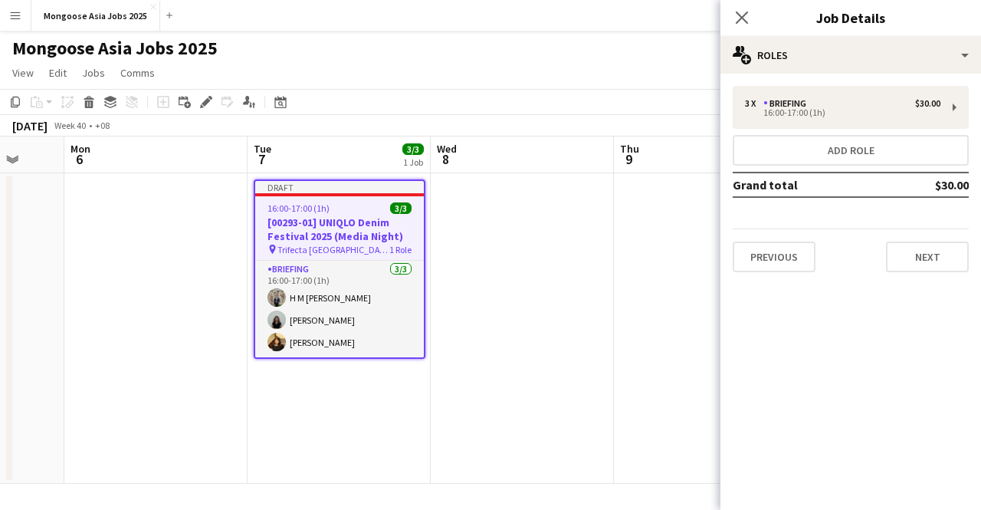
scroll to position [0, 0]
click at [925, 250] on button "Next" at bounding box center [927, 256] width 83 height 31
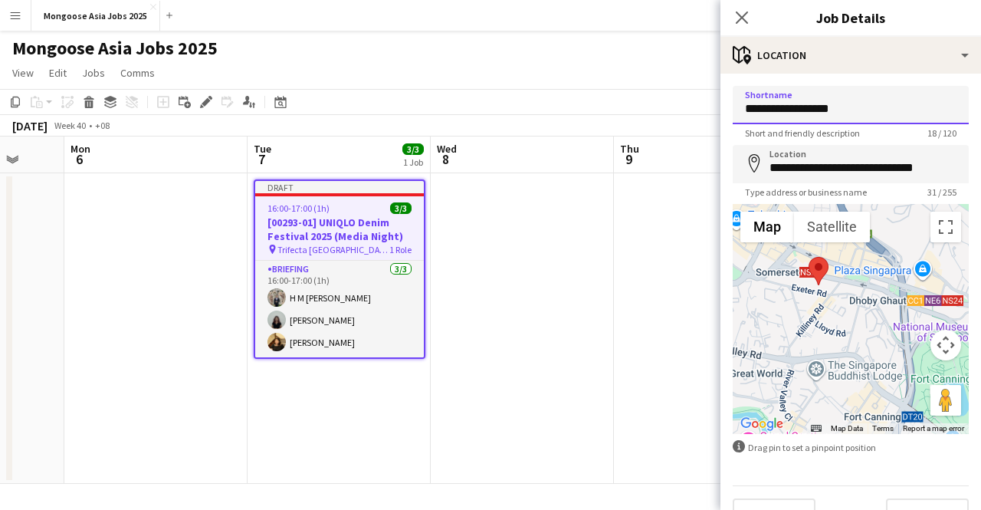
click at [839, 107] on input "**********" at bounding box center [851, 105] width 236 height 38
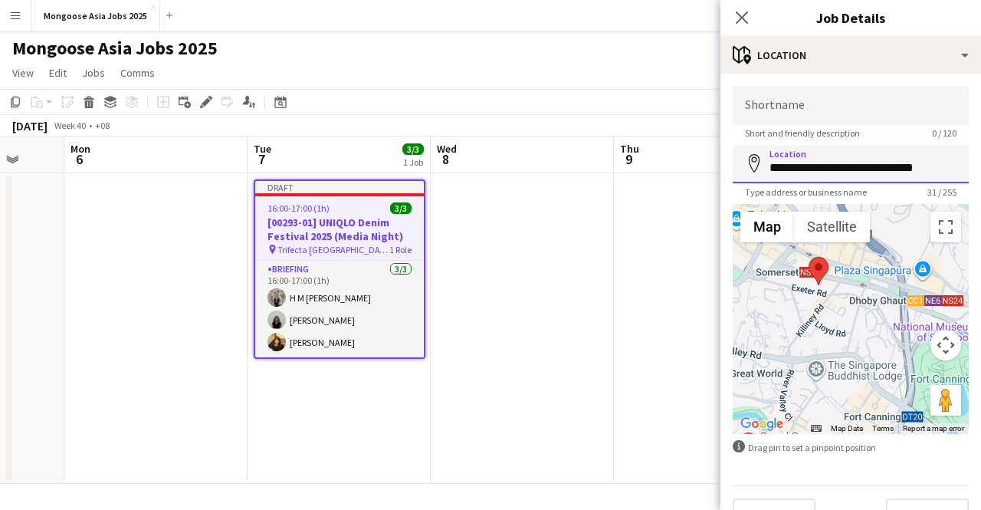
click at [842, 163] on input "**********" at bounding box center [851, 164] width 236 height 38
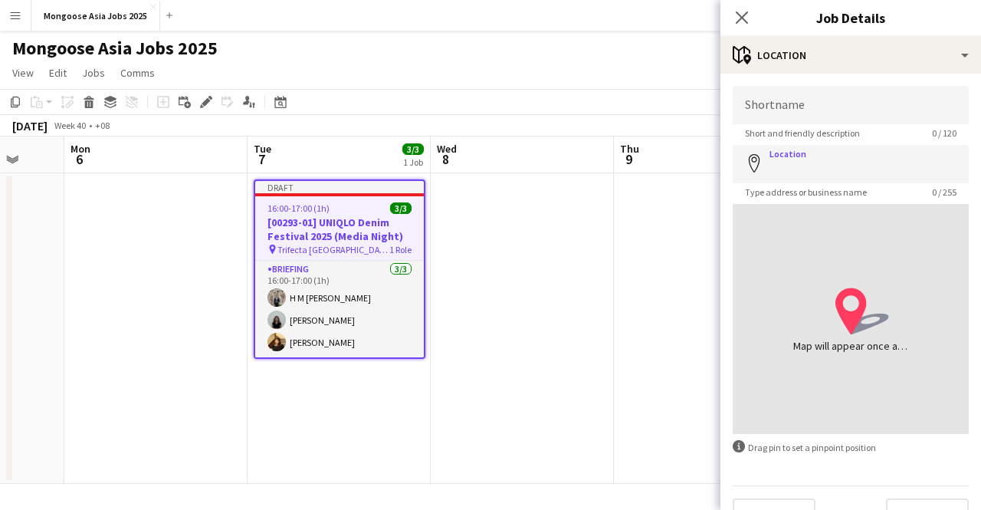
click at [740, 131] on span "Short and friendly description" at bounding box center [803, 132] width 140 height 11
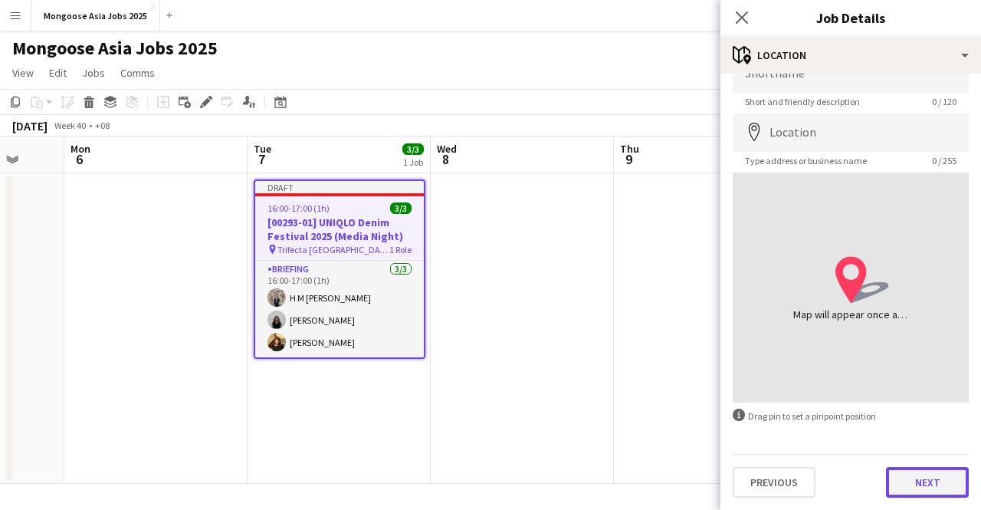
click at [900, 475] on button "Next" at bounding box center [927, 482] width 83 height 31
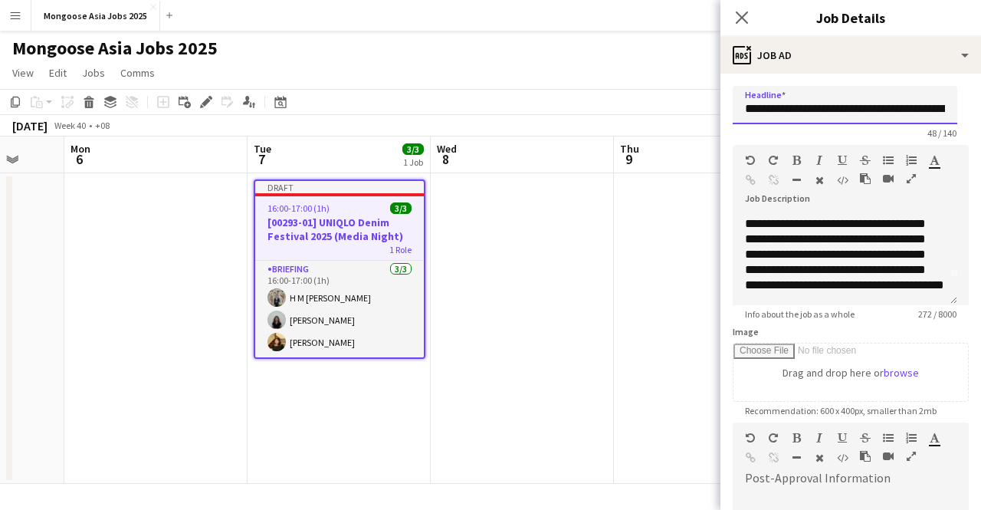
click at [848, 111] on input "**********" at bounding box center [845, 105] width 225 height 38
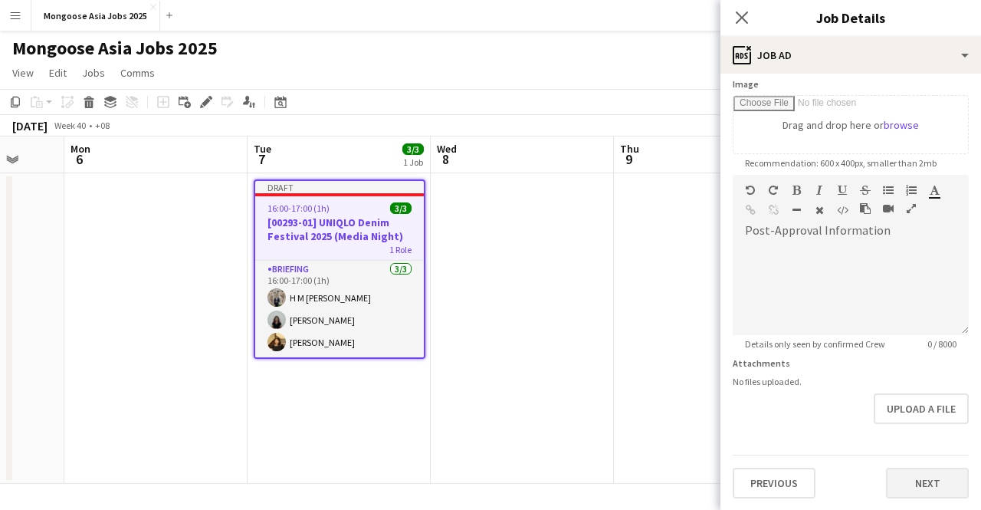
type input "**********"
click at [906, 481] on button "Next" at bounding box center [927, 483] width 83 height 31
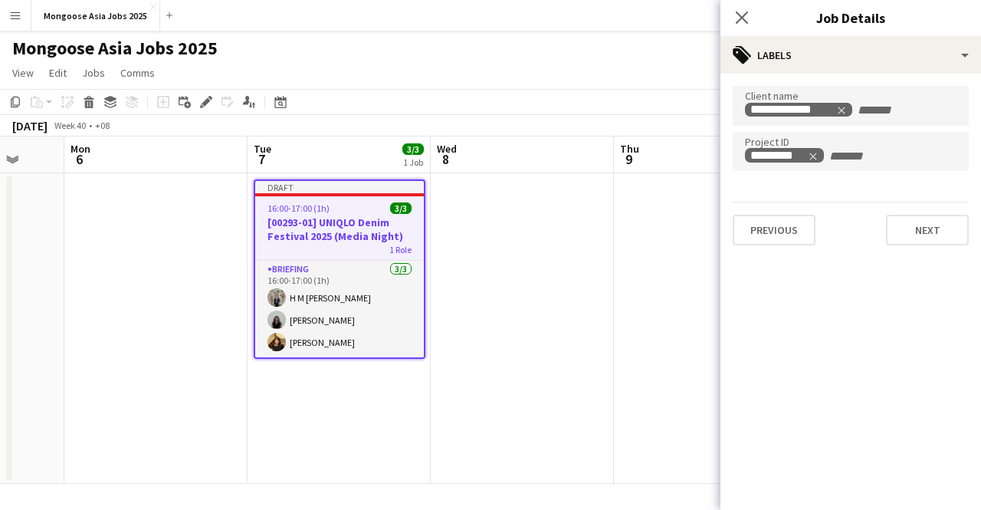
scroll to position [0, 0]
click at [909, 235] on button "Next" at bounding box center [927, 230] width 83 height 31
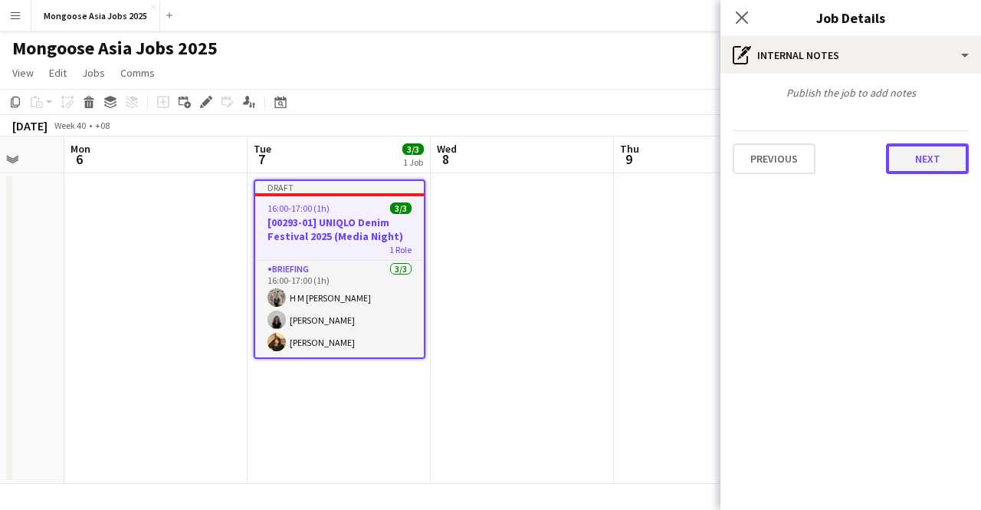
click at [915, 169] on button "Next" at bounding box center [927, 158] width 83 height 31
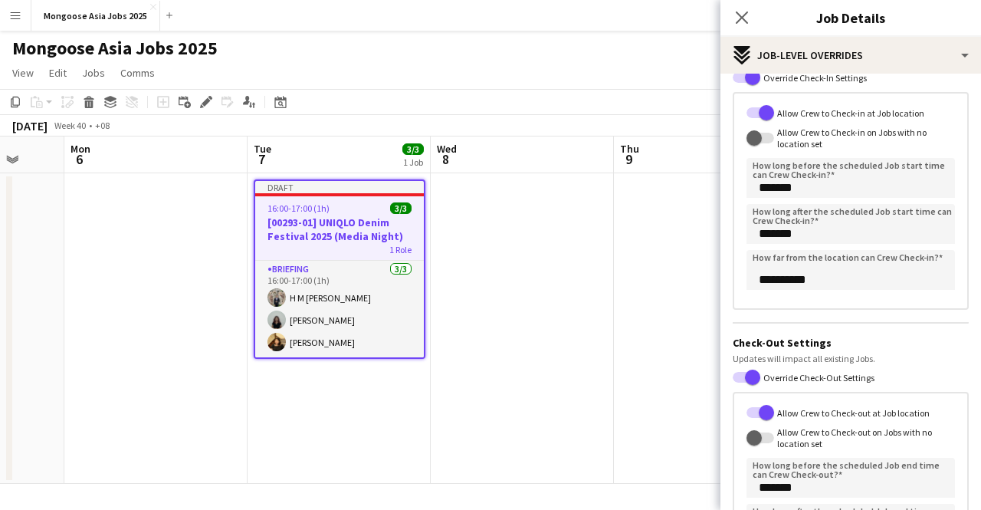
scroll to position [64, 0]
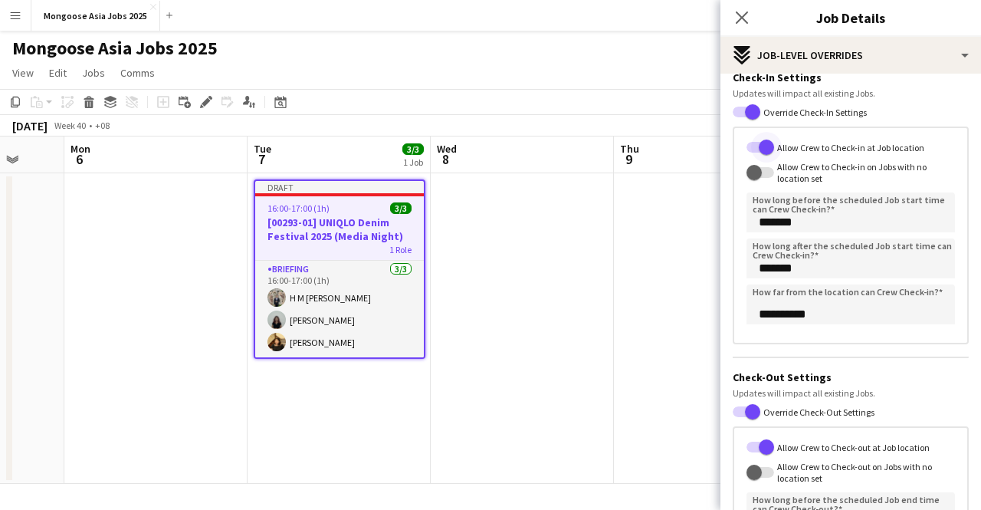
click at [757, 145] on span "button" at bounding box center [766, 147] width 31 height 31
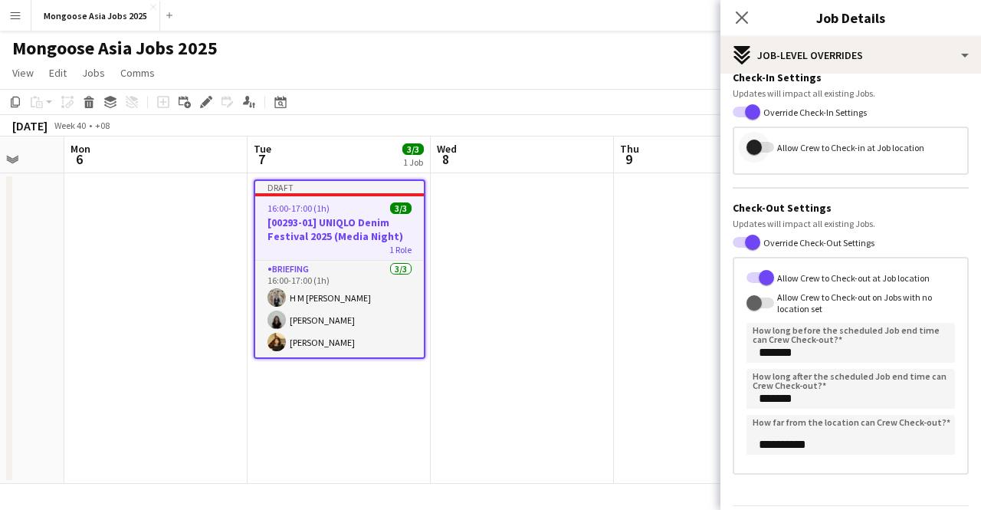
click at [764, 153] on span "button" at bounding box center [754, 147] width 31 height 31
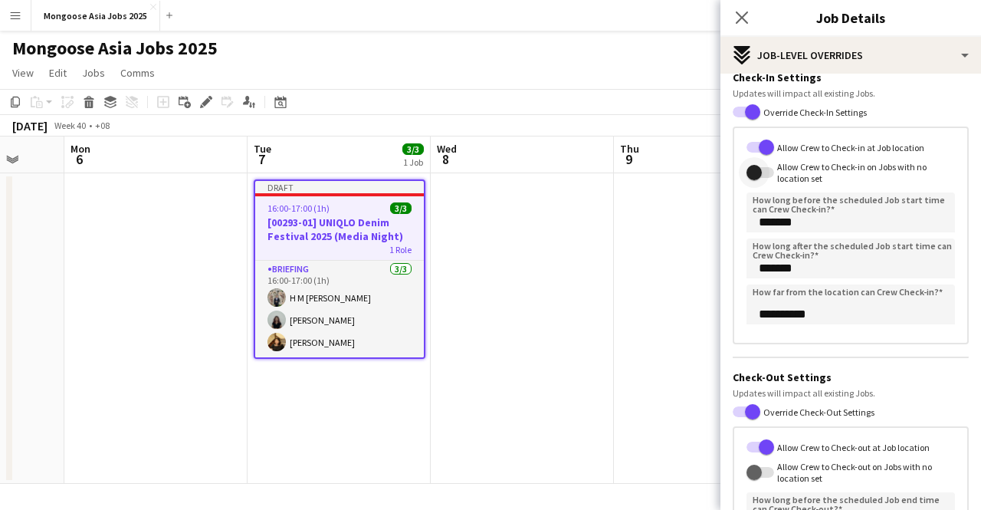
click at [761, 174] on span "button" at bounding box center [754, 172] width 15 height 15
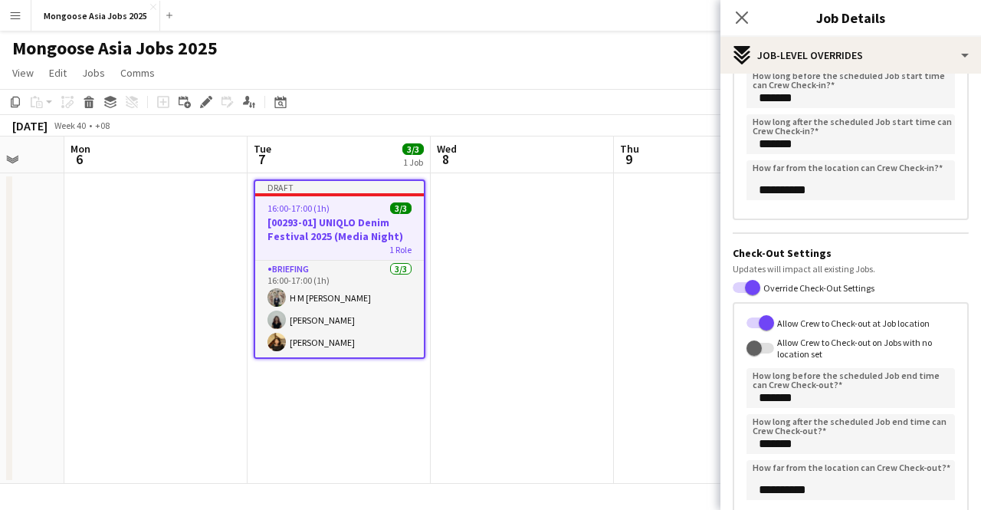
scroll to position [190, 0]
click at [759, 346] on span "button" at bounding box center [754, 346] width 15 height 15
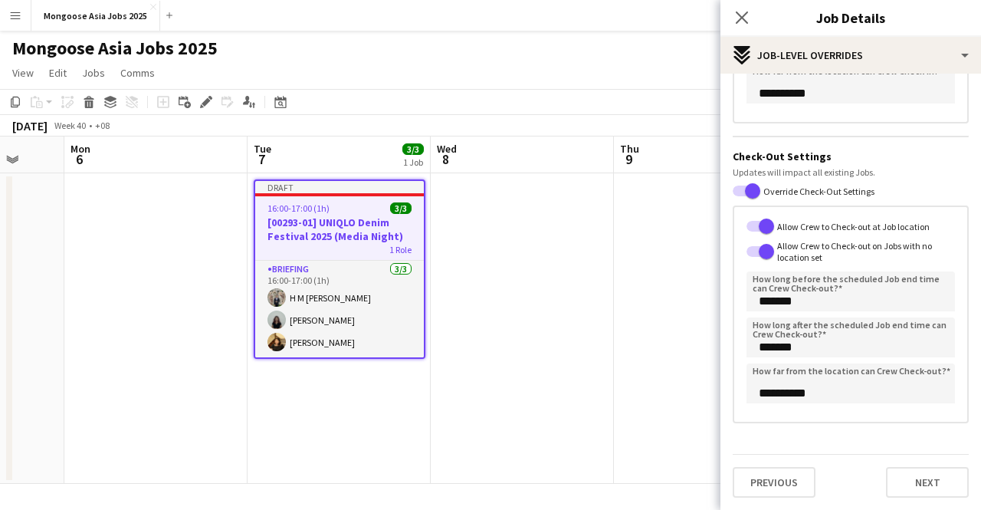
scroll to position [286, 0]
click at [916, 479] on button "Next" at bounding box center [927, 482] width 83 height 31
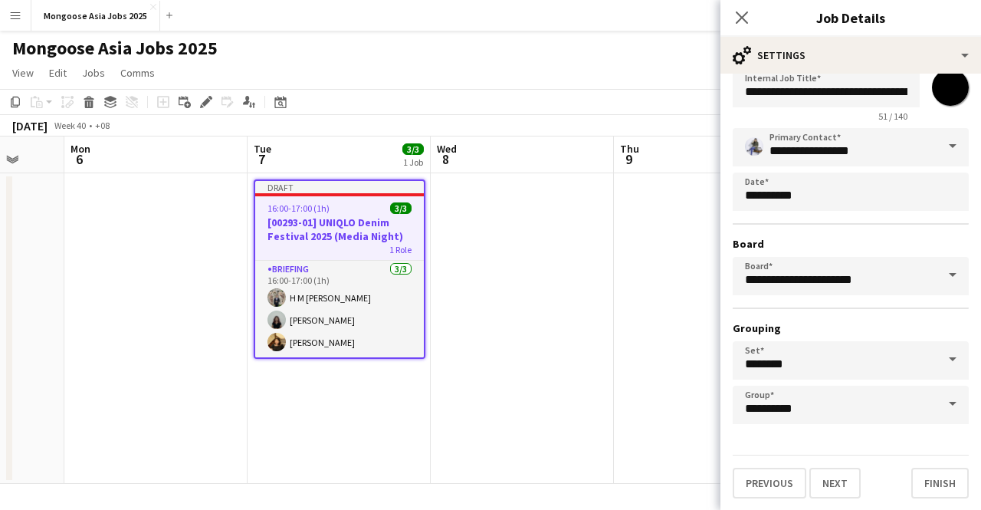
scroll to position [40, 0]
click at [771, 485] on button "Previous" at bounding box center [770, 483] width 74 height 31
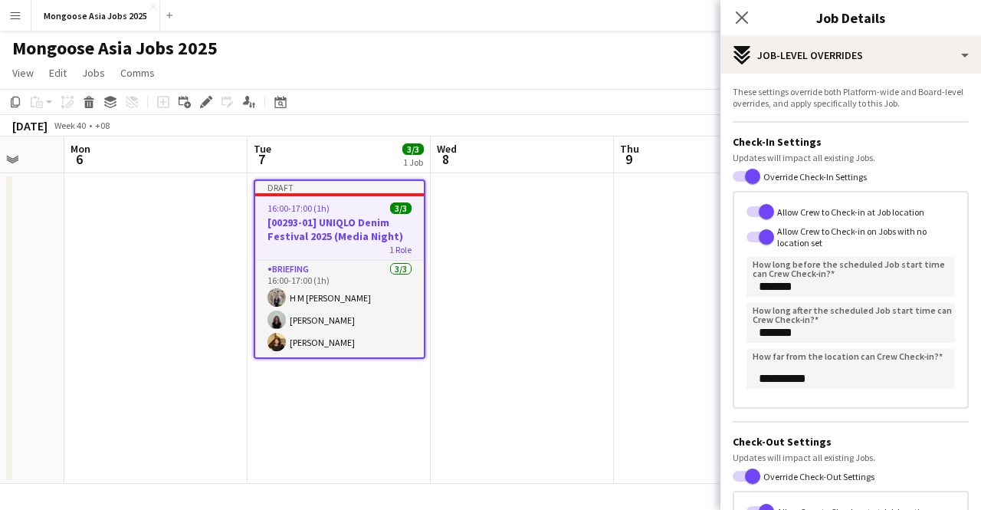
scroll to position [0, 0]
